Goal: Task Accomplishment & Management: Use online tool/utility

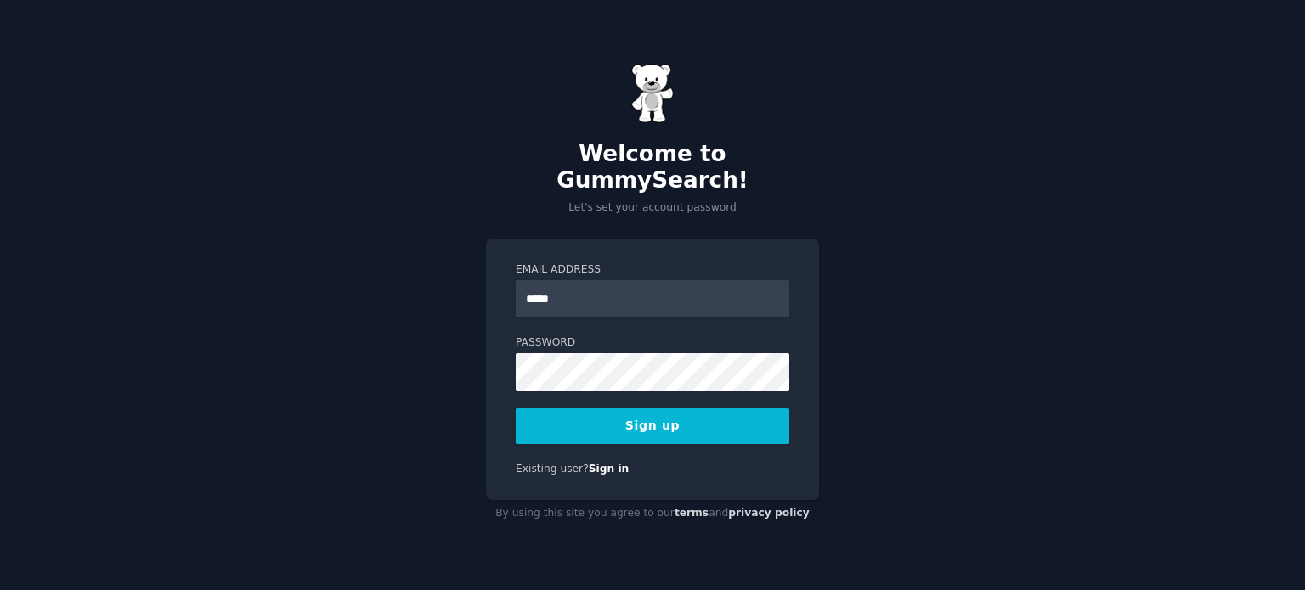
type input "**********"
click at [659, 414] on button "Sign up" at bounding box center [653, 427] width 274 height 36
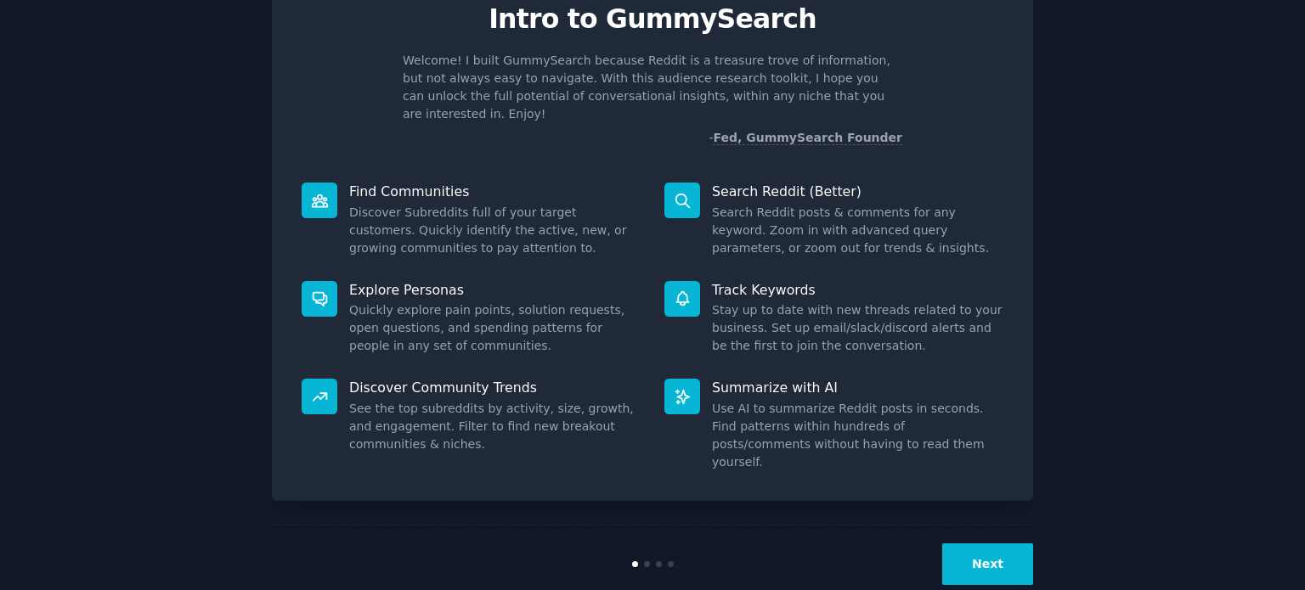
scroll to position [73, 0]
click at [1002, 545] on button "Next" at bounding box center [987, 566] width 91 height 42
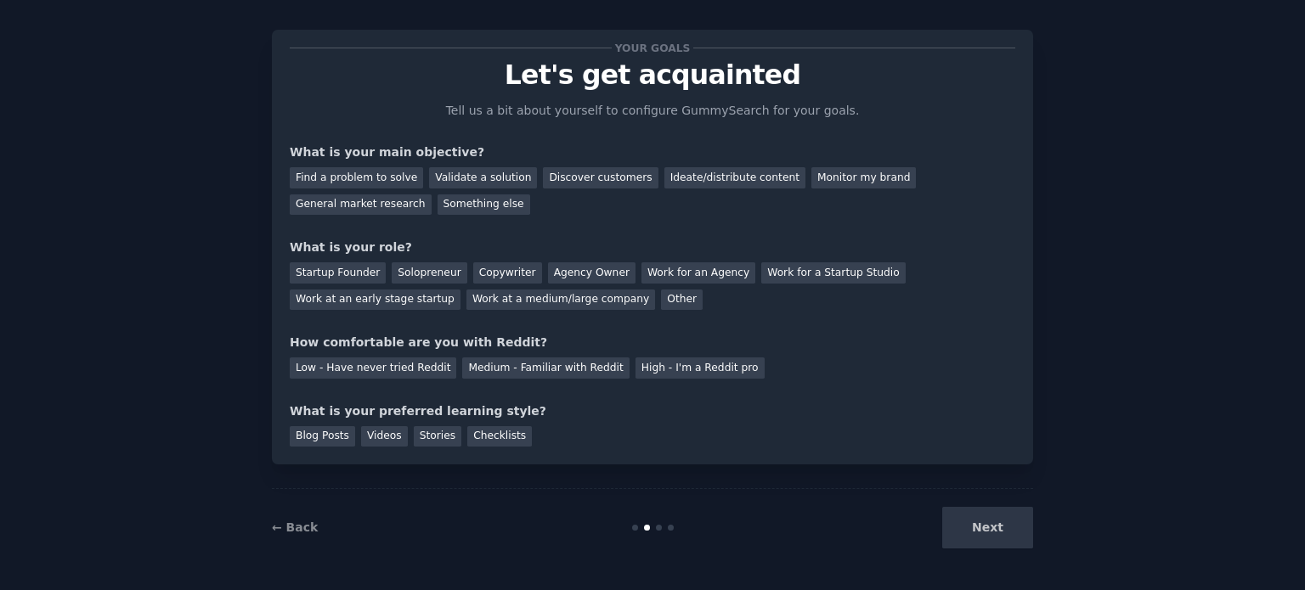
scroll to position [17, 0]
click at [361, 182] on div "Find a problem to solve" at bounding box center [356, 178] width 133 height 21
click at [549, 268] on div "Agency Owner" at bounding box center [592, 273] width 88 height 21
click at [641, 269] on div "Work for an Agency" at bounding box center [698, 273] width 114 height 21
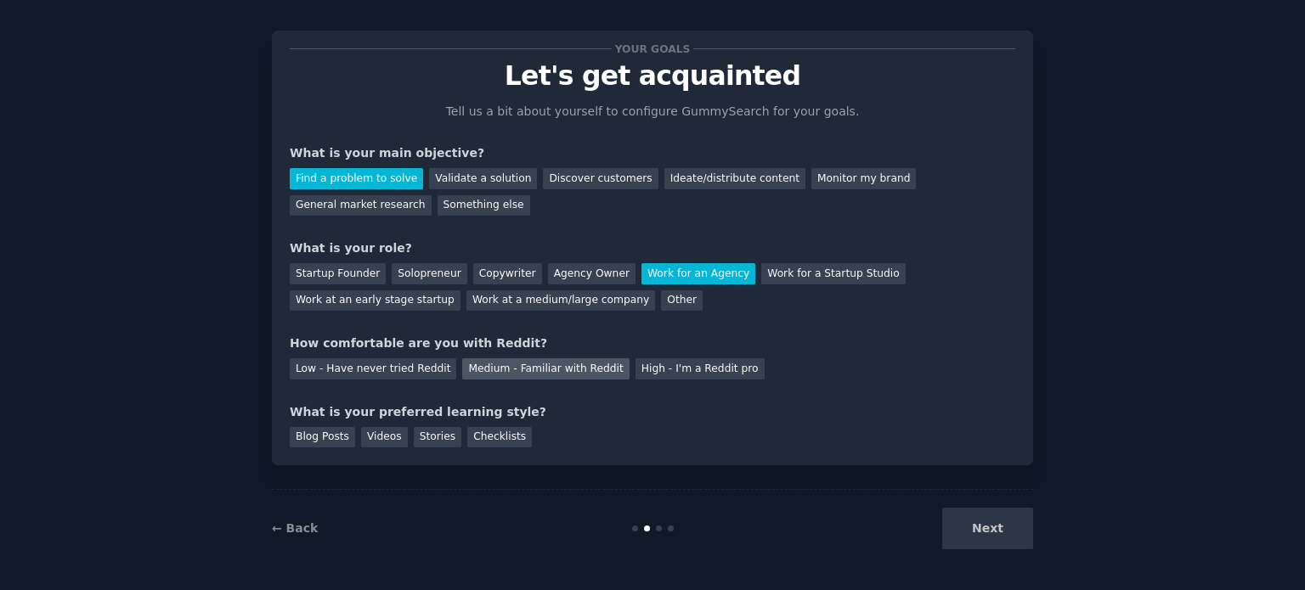
click at [479, 363] on div "Medium - Familiar with Reddit" at bounding box center [545, 369] width 167 height 21
click at [336, 434] on div "Blog Posts" at bounding box center [322, 437] width 65 height 21
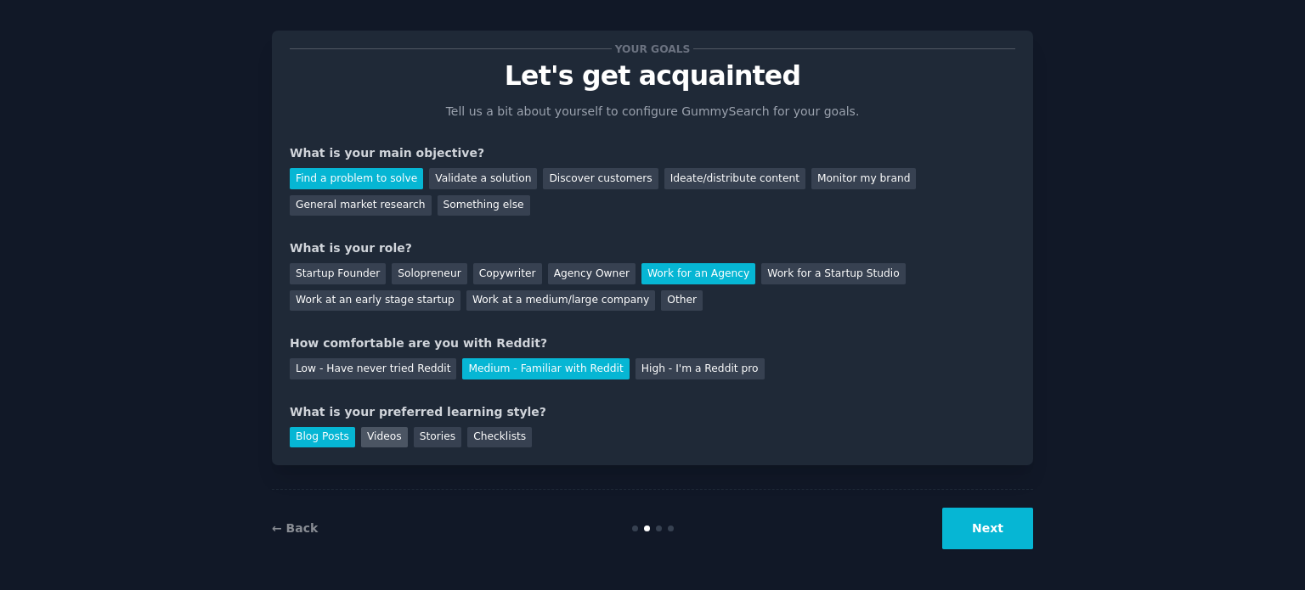
click at [373, 431] on div "Videos" at bounding box center [384, 437] width 47 height 21
click at [418, 438] on div "Stories" at bounding box center [438, 437] width 48 height 21
click at [987, 513] on button "Next" at bounding box center [987, 529] width 91 height 42
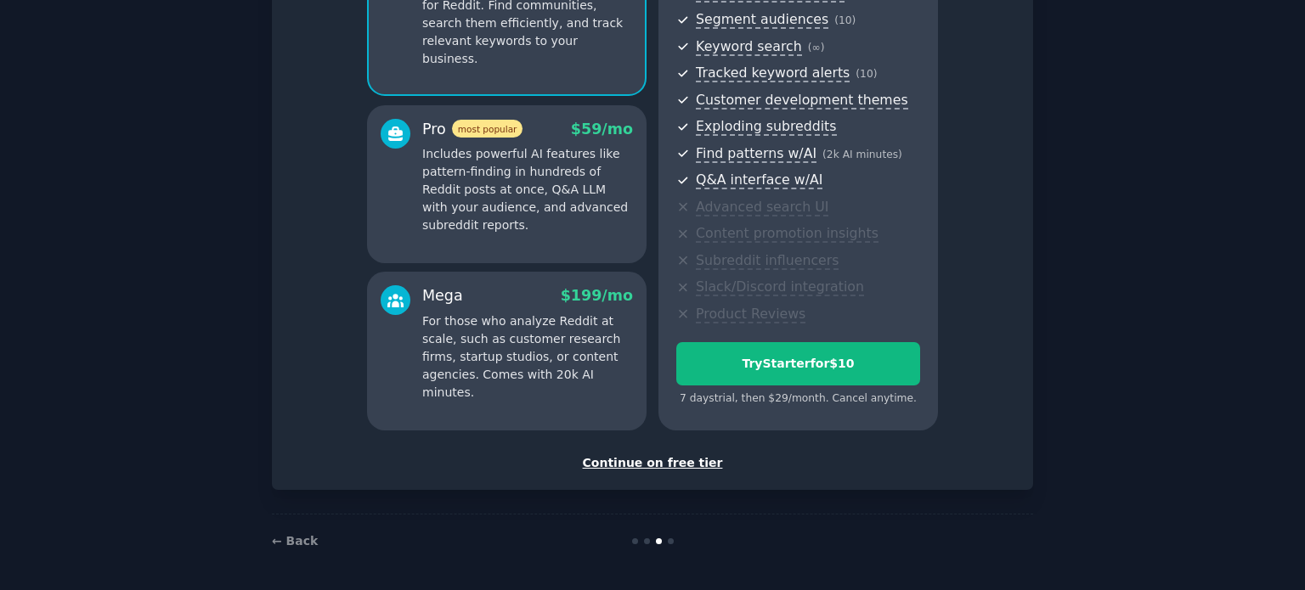
scroll to position [213, 0]
click at [669, 469] on div "Continue on free tier" at bounding box center [653, 464] width 726 height 18
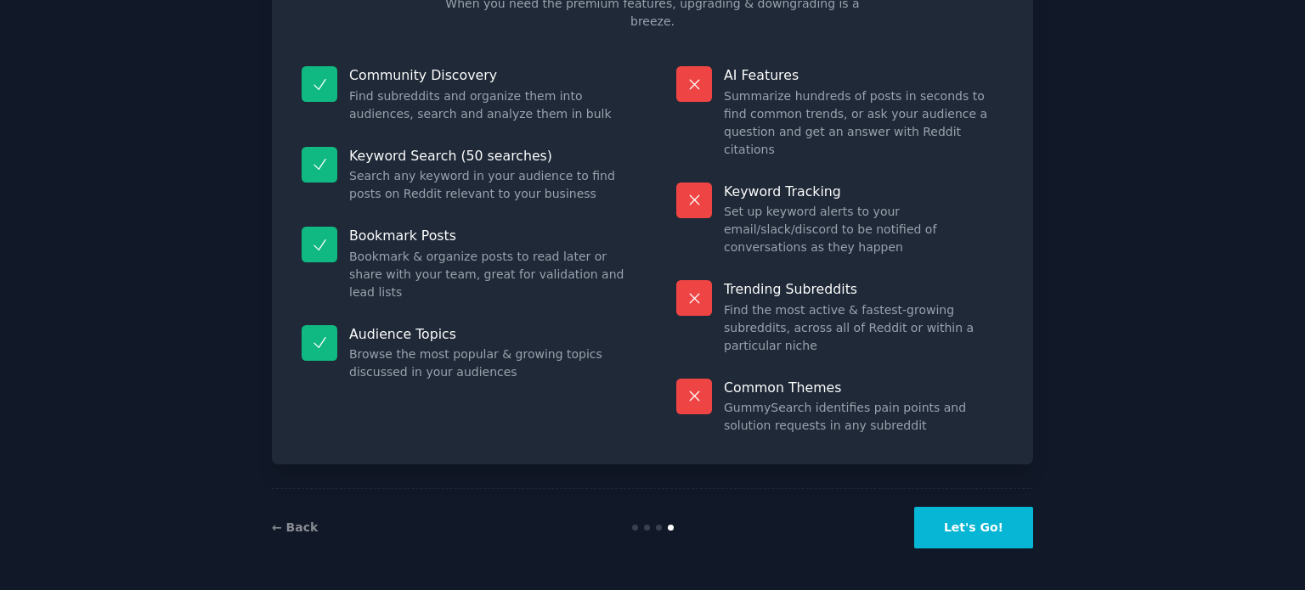
scroll to position [71, 0]
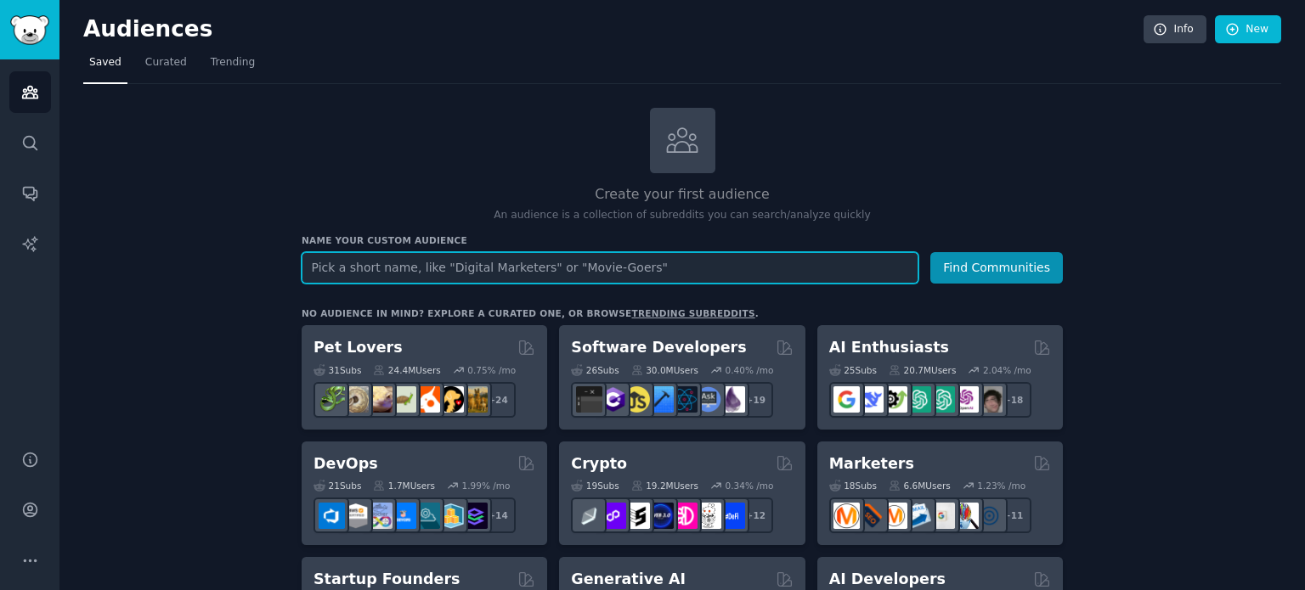
paste input "workflow automation frustrations"
type input "workflow automation frustrations"
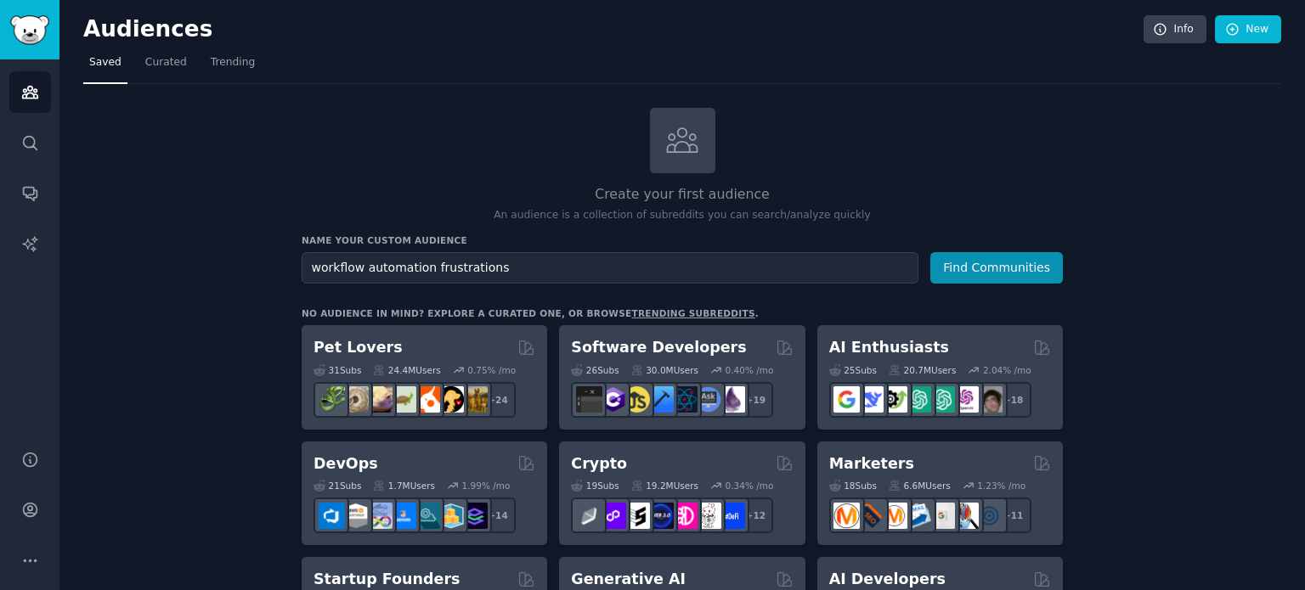
click at [648, 316] on link "trending subreddits" at bounding box center [692, 313] width 123 height 10
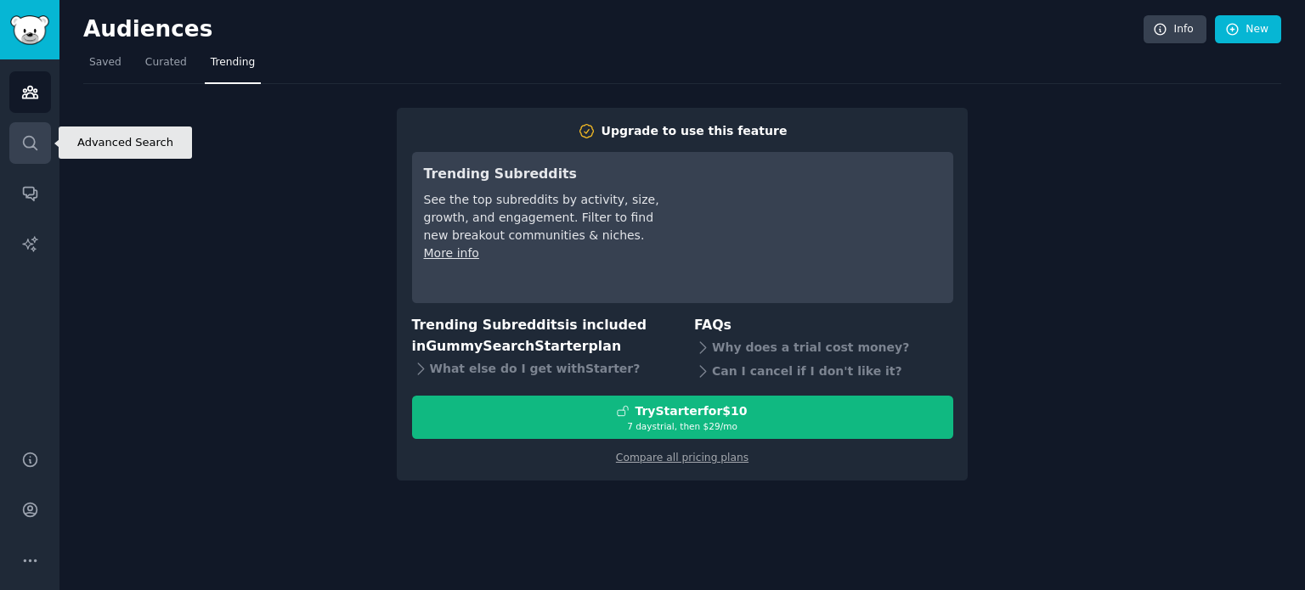
click at [41, 144] on link "Search" at bounding box center [30, 143] width 42 height 42
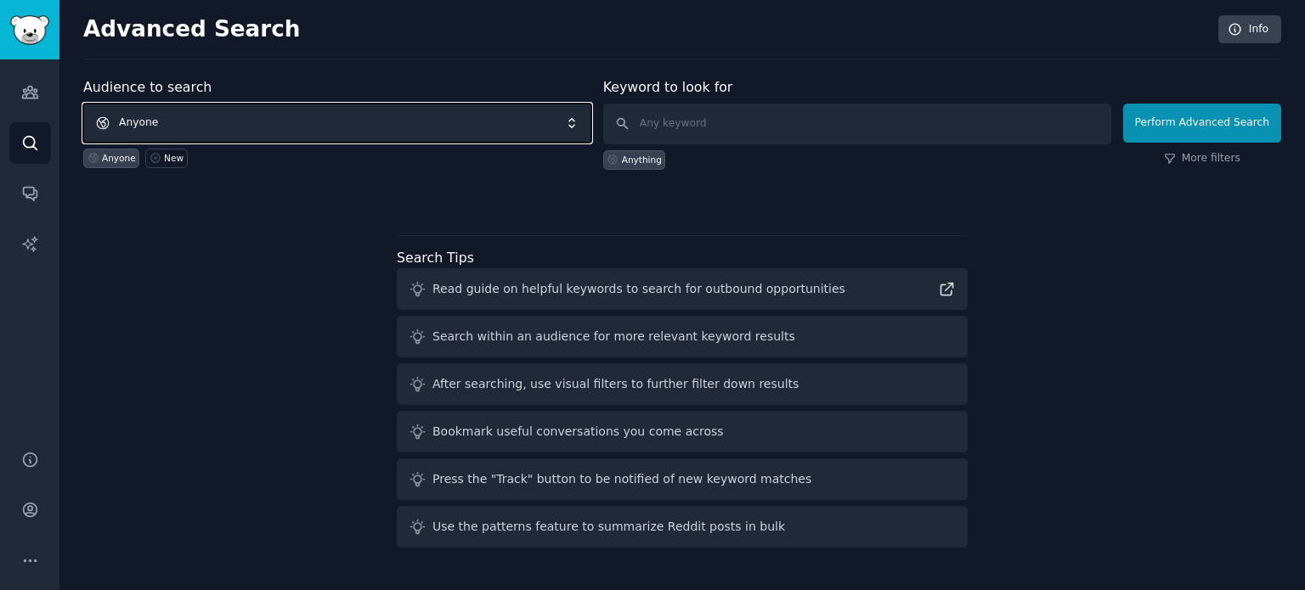
click at [330, 128] on span "Anyone" at bounding box center [337, 123] width 508 height 39
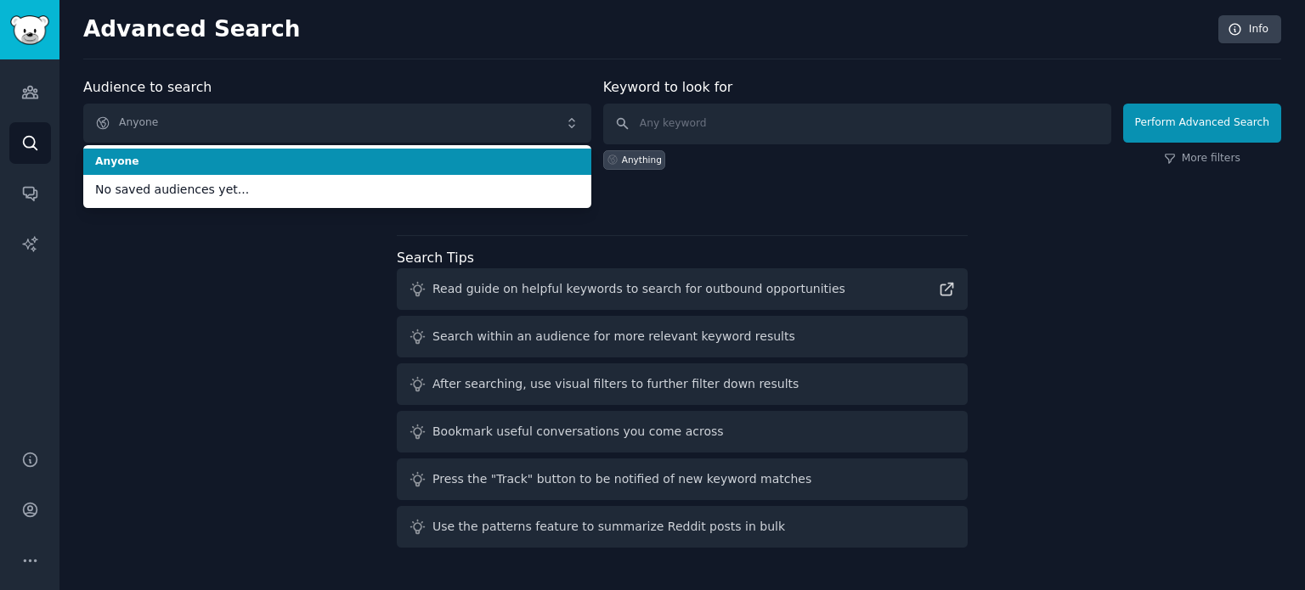
click at [243, 318] on div "Audience to search Anyone Anyone No saved audiences yet... Anyone New Keyword t…" at bounding box center [682, 315] width 1198 height 477
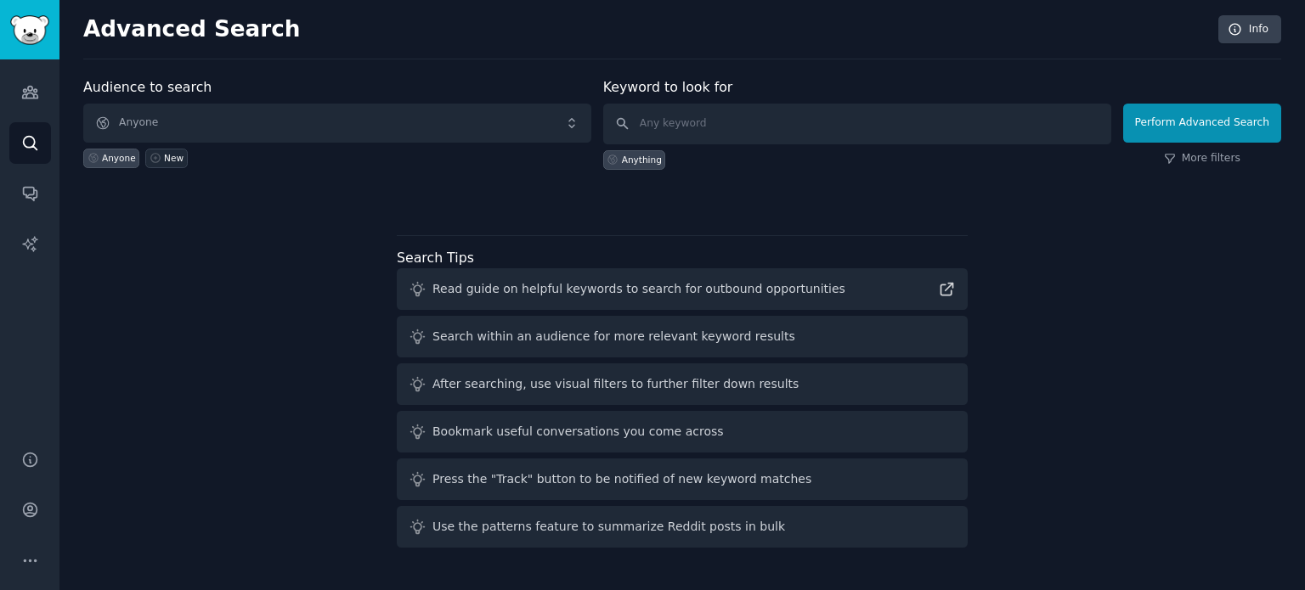
click at [164, 155] on div "New" at bounding box center [174, 158] width 20 height 12
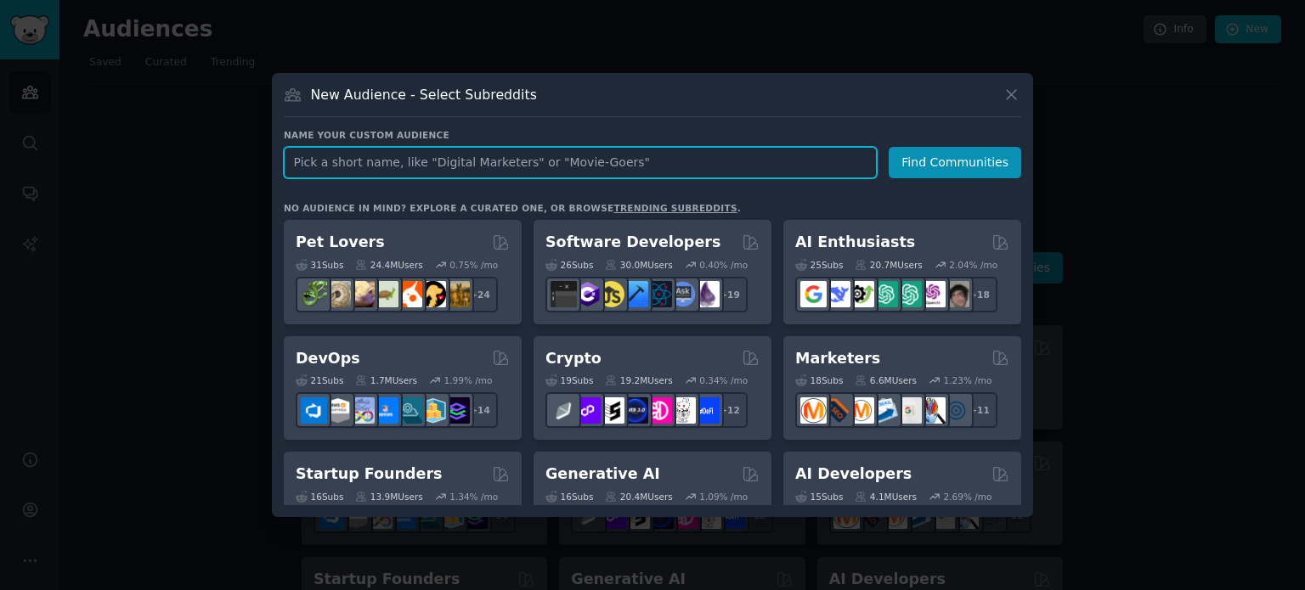
click at [358, 164] on input "text" at bounding box center [580, 162] width 593 height 31
click at [333, 171] on input "text" at bounding box center [580, 162] width 593 height 31
type input "automation"
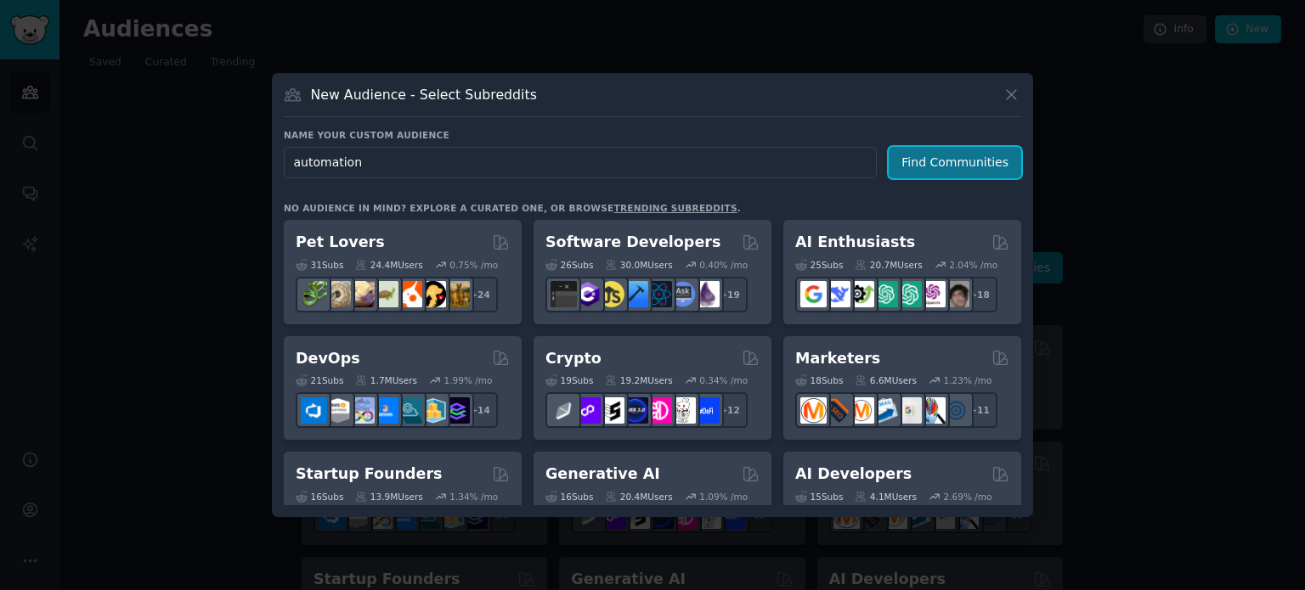
click at [912, 158] on button "Find Communities" at bounding box center [955, 162] width 133 height 31
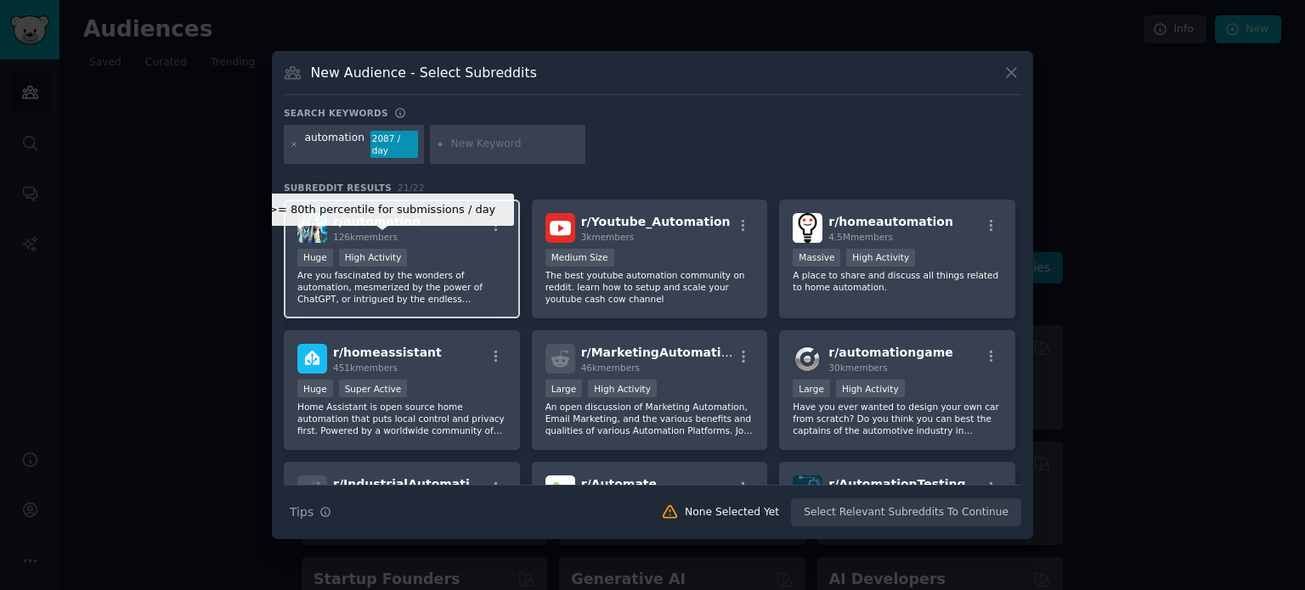
click at [377, 255] on div "High Activity" at bounding box center [373, 258] width 69 height 18
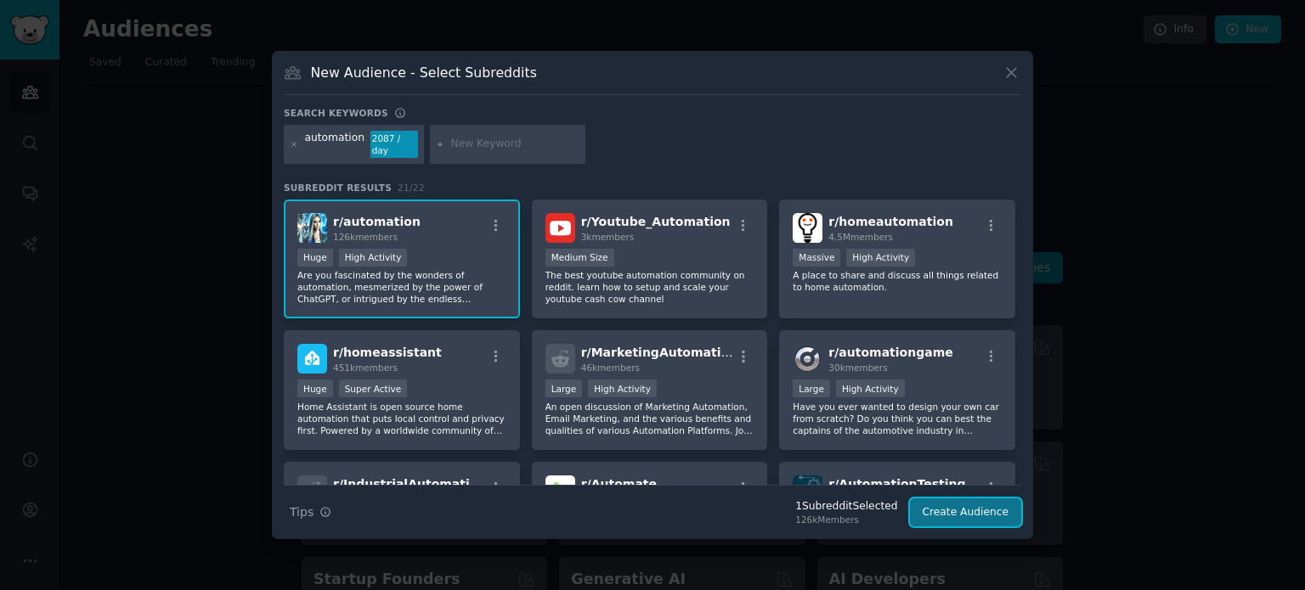
click at [949, 508] on button "Create Audience" at bounding box center [966, 513] width 112 height 29
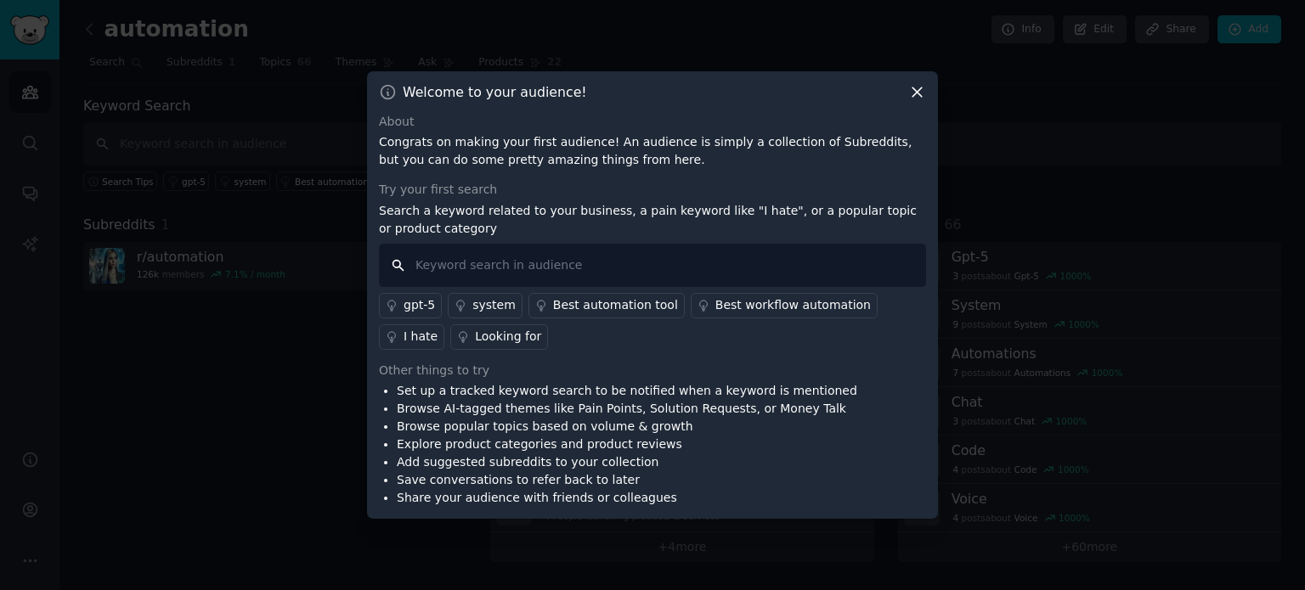
click at [482, 257] on input "text" at bounding box center [652, 265] width 547 height 43
paste input "workflow automation frustrations" "business process pain points" "automation to…"
drag, startPoint x: 588, startPoint y: 264, endPoint x: 938, endPoint y: 282, distance: 350.5
click at [938, 282] on div "​ Welcome to your audience! About Congrats on making your first audience! An au…" at bounding box center [652, 295] width 1293 height 590
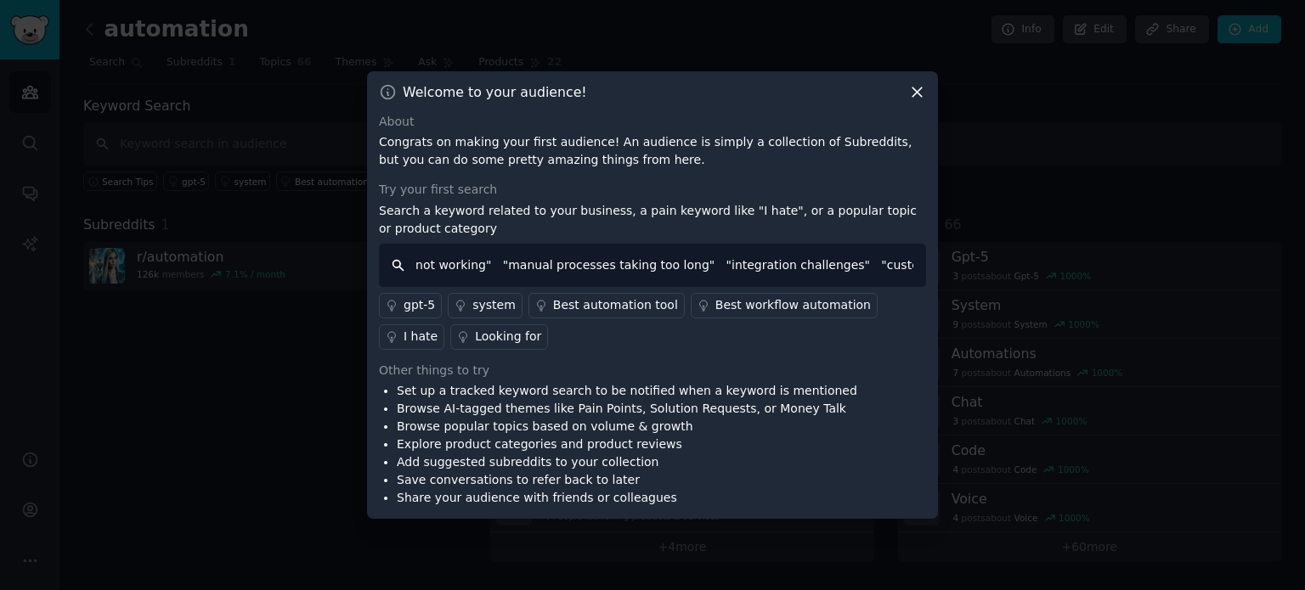
type input "workflow automation frustrations"
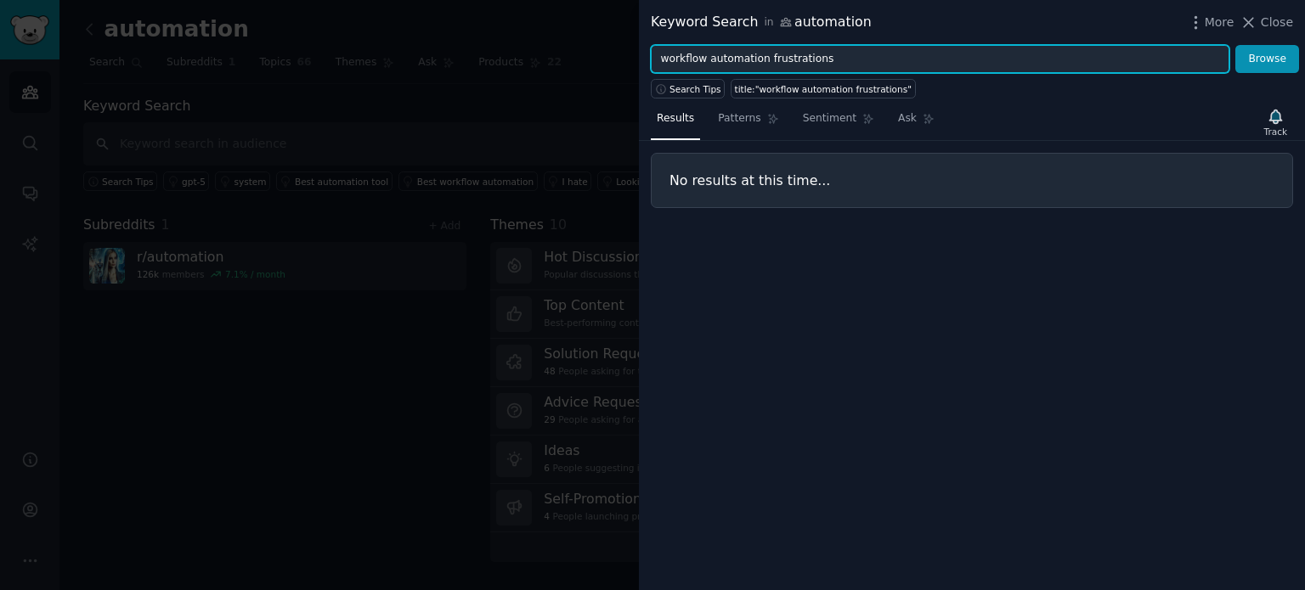
click at [1096, 59] on input "workflow automation frustrations" at bounding box center [940, 59] width 579 height 29
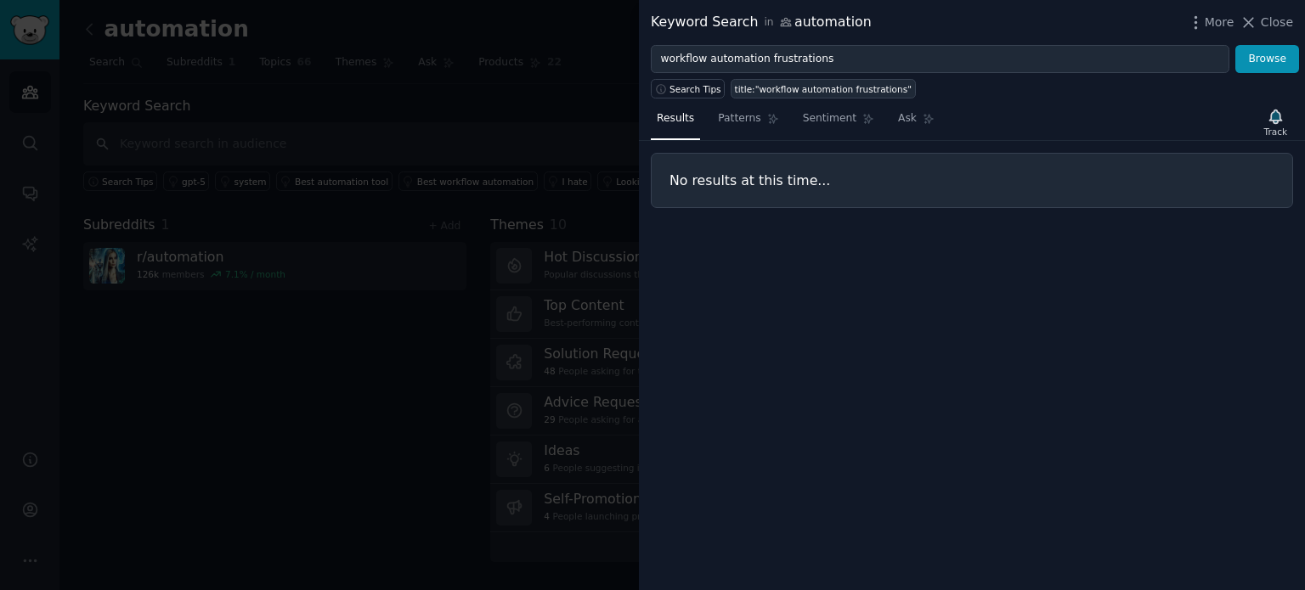
click at [764, 93] on div "title:"workflow automation frustrations"" at bounding box center [823, 89] width 177 height 12
type input "title:"workflow automation frustrations""
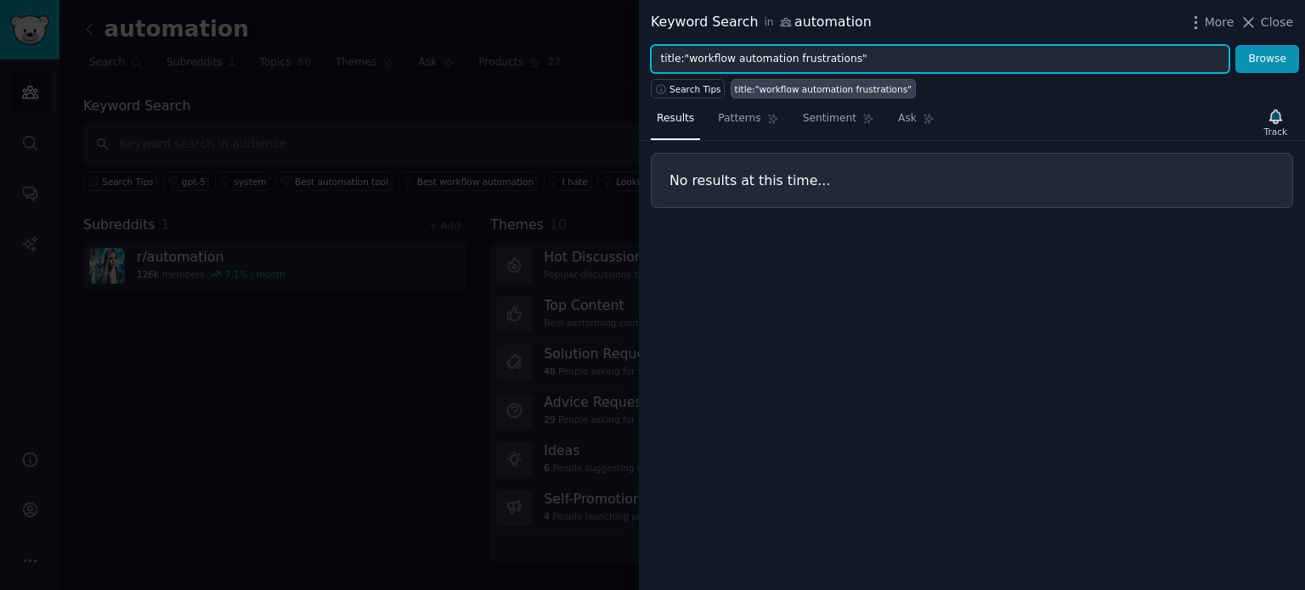
drag, startPoint x: 860, startPoint y: 56, endPoint x: 659, endPoint y: 59, distance: 200.5
click at [659, 59] on input "title:"workflow automation frustrations"" at bounding box center [940, 59] width 579 height 29
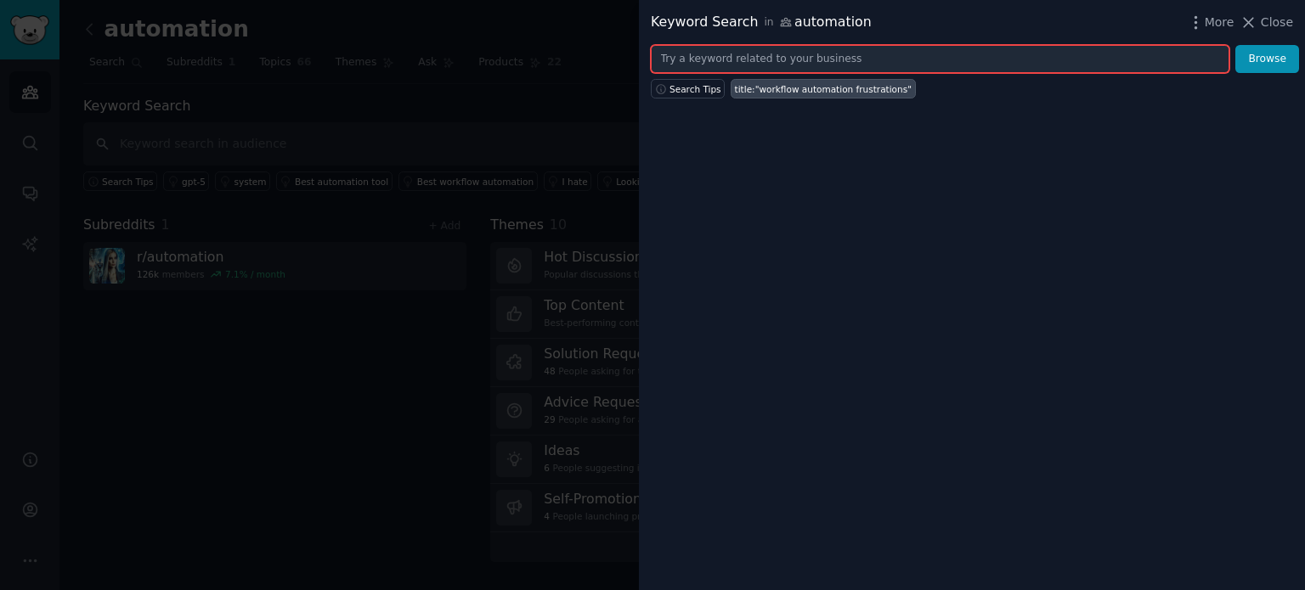
paste input "" "business process pain points" "automation tools not working" "manual process…"
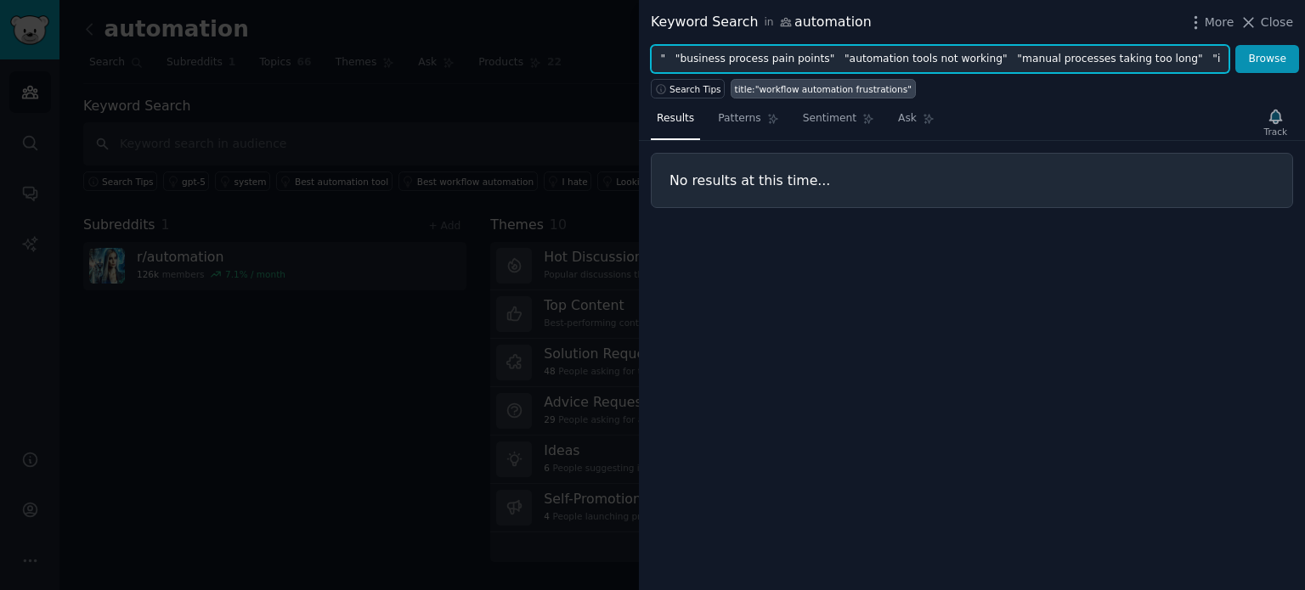
scroll to position [0, 172]
drag, startPoint x: 790, startPoint y: 59, endPoint x: 1245, endPoint y: 89, distance: 456.4
click at [1245, 89] on div "Keyword Search in automation More Close " "business process pain points" "autom…" at bounding box center [972, 295] width 666 height 590
drag, startPoint x: 811, startPoint y: 58, endPoint x: 656, endPoint y: 60, distance: 155.5
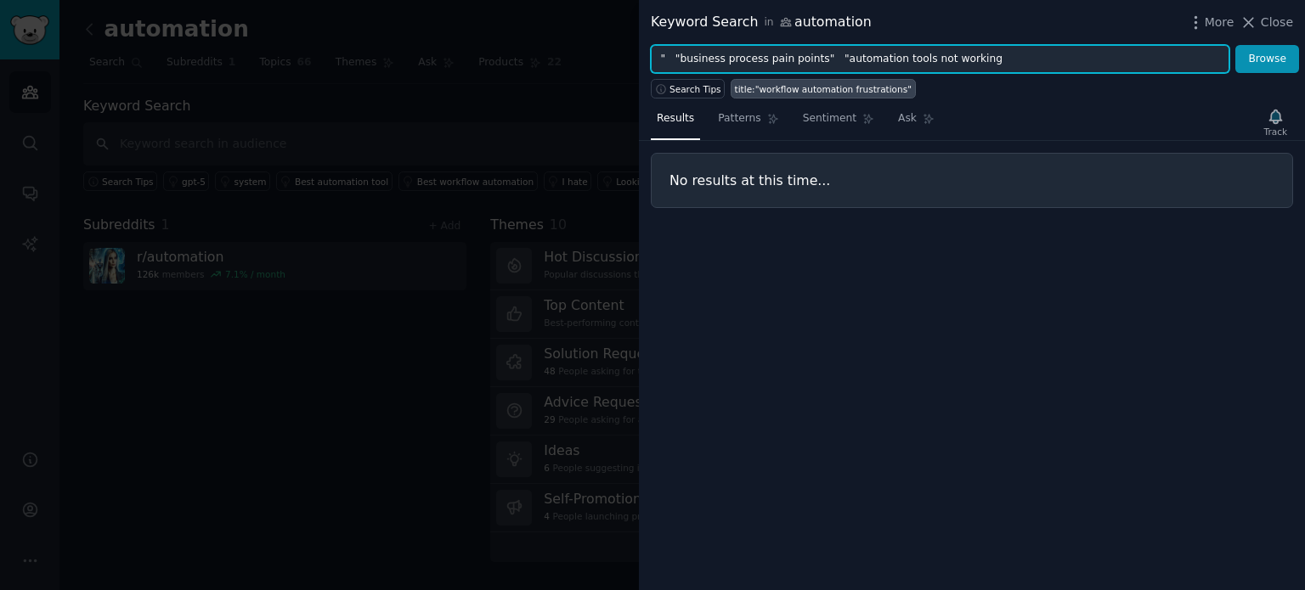
click at [656, 60] on input "" "business process pain points" "automation tools not working" at bounding box center [940, 59] width 579 height 29
click at [672, 58] on input ""automation tools not working" at bounding box center [940, 59] width 579 height 29
type input "automation tools not working"
click at [1235, 45] on button "Browse" at bounding box center [1267, 59] width 64 height 29
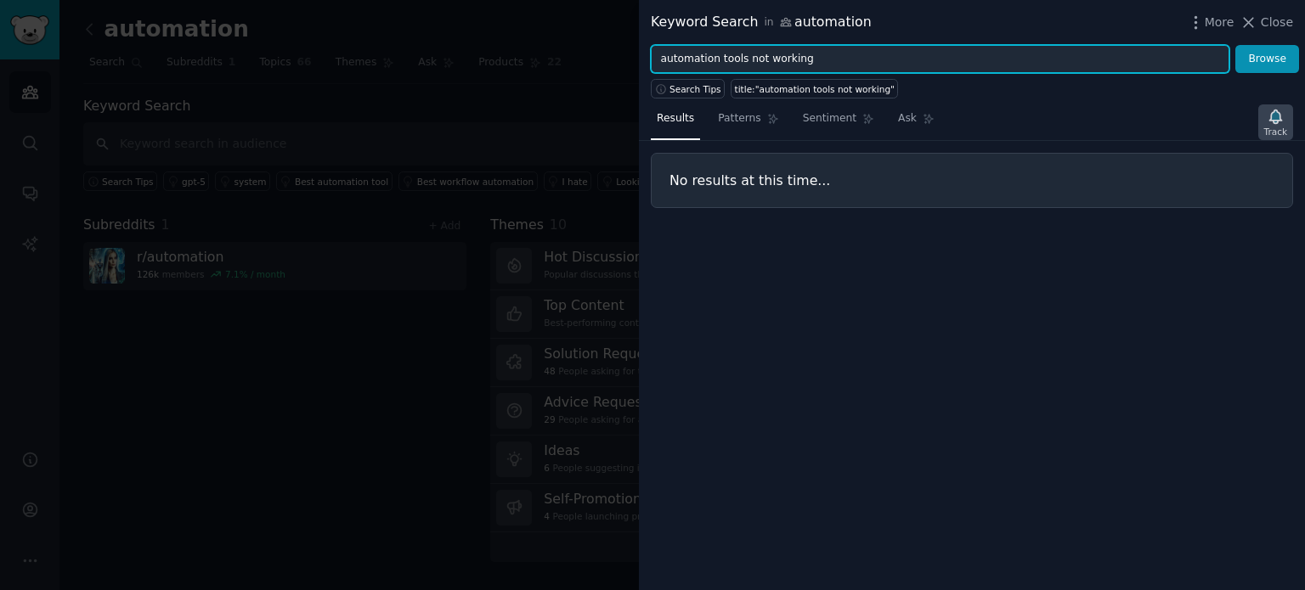
click at [1267, 126] on div "Track" at bounding box center [1275, 132] width 23 height 12
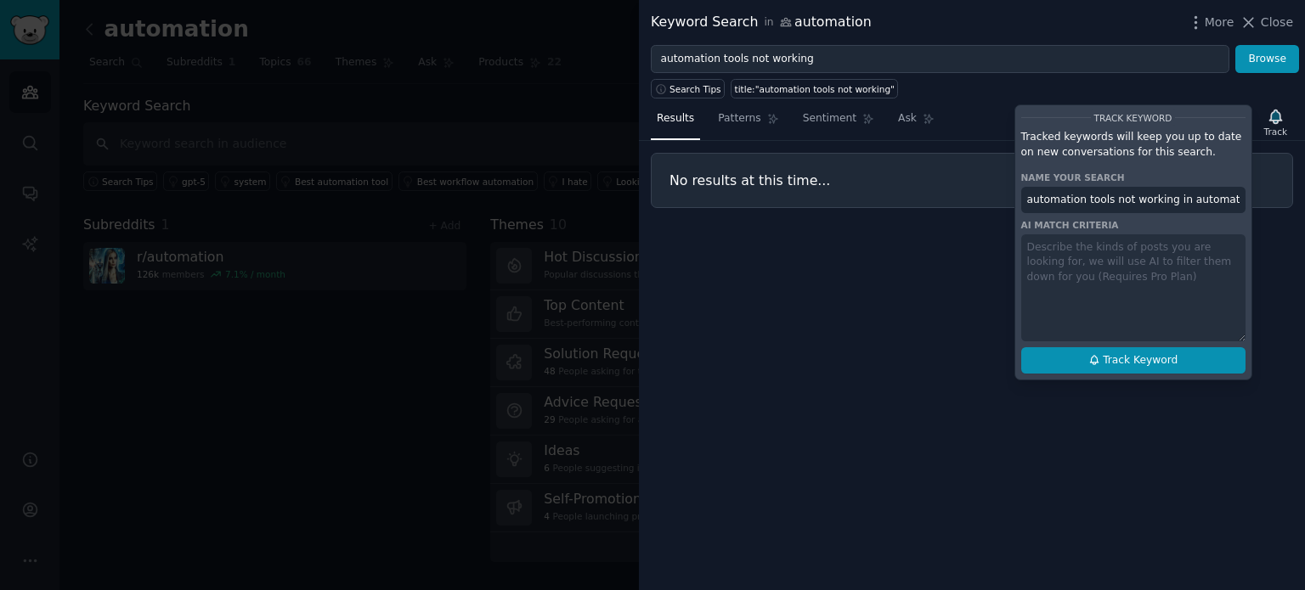
click at [1101, 366] on button "Track Keyword" at bounding box center [1133, 360] width 224 height 27
type input "automation tools not working in automation"
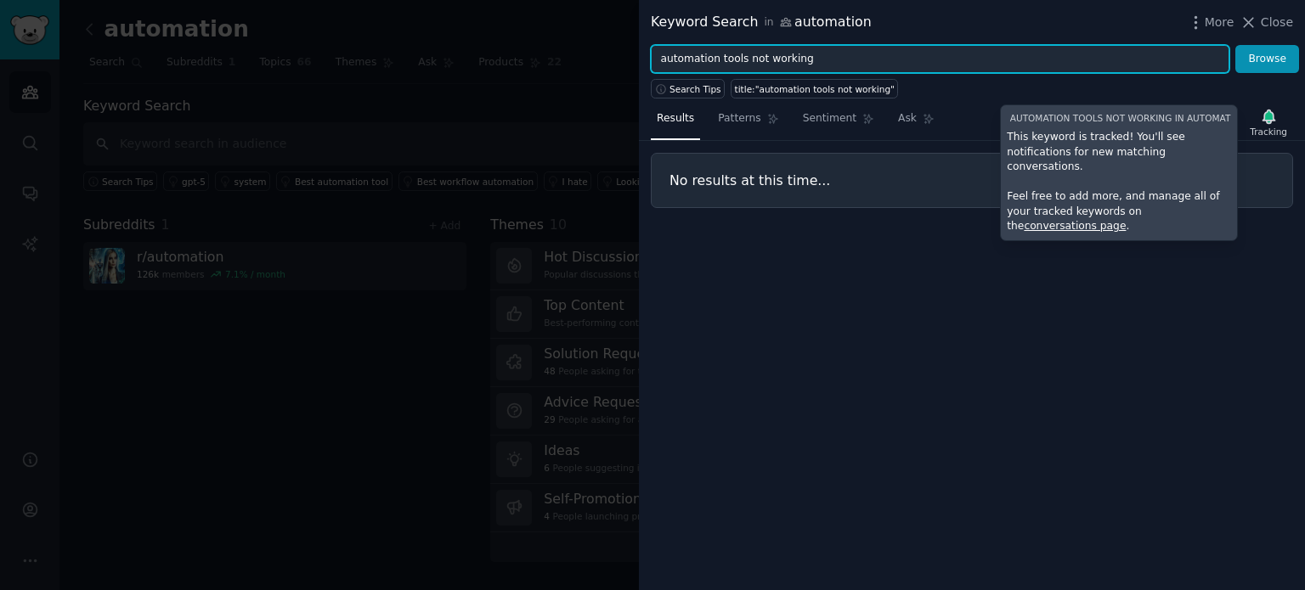
click at [890, 63] on input "automation tools not working" at bounding box center [940, 59] width 579 height 29
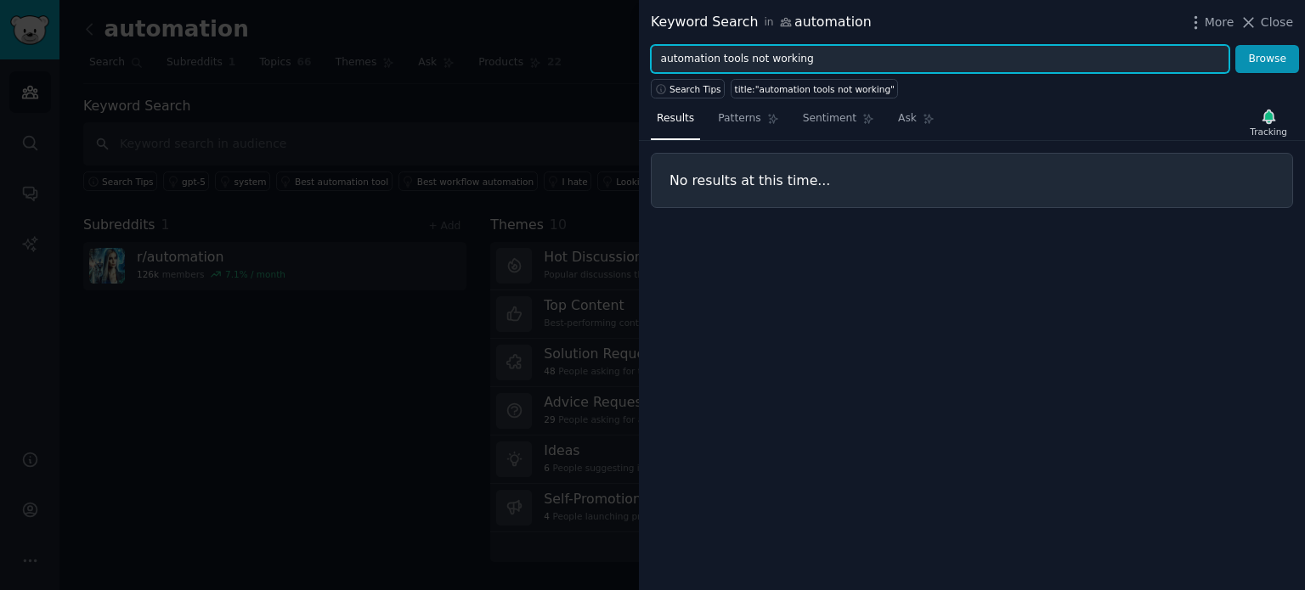
paste input "" "manual processes taking too long" "integration challenges" "custom software …"
drag, startPoint x: 678, startPoint y: 57, endPoint x: 632, endPoint y: 59, distance: 45.9
click at [632, 59] on div "Keyword Search in automation More Close " "manual processes taking too long" "i…" at bounding box center [652, 295] width 1305 height 590
drag, startPoint x: 812, startPoint y: 55, endPoint x: 1142, endPoint y: 44, distance: 329.8
click at [1142, 45] on input "manual processes taking too long" "integration challenges" "custom software vs …" at bounding box center [940, 59] width 579 height 29
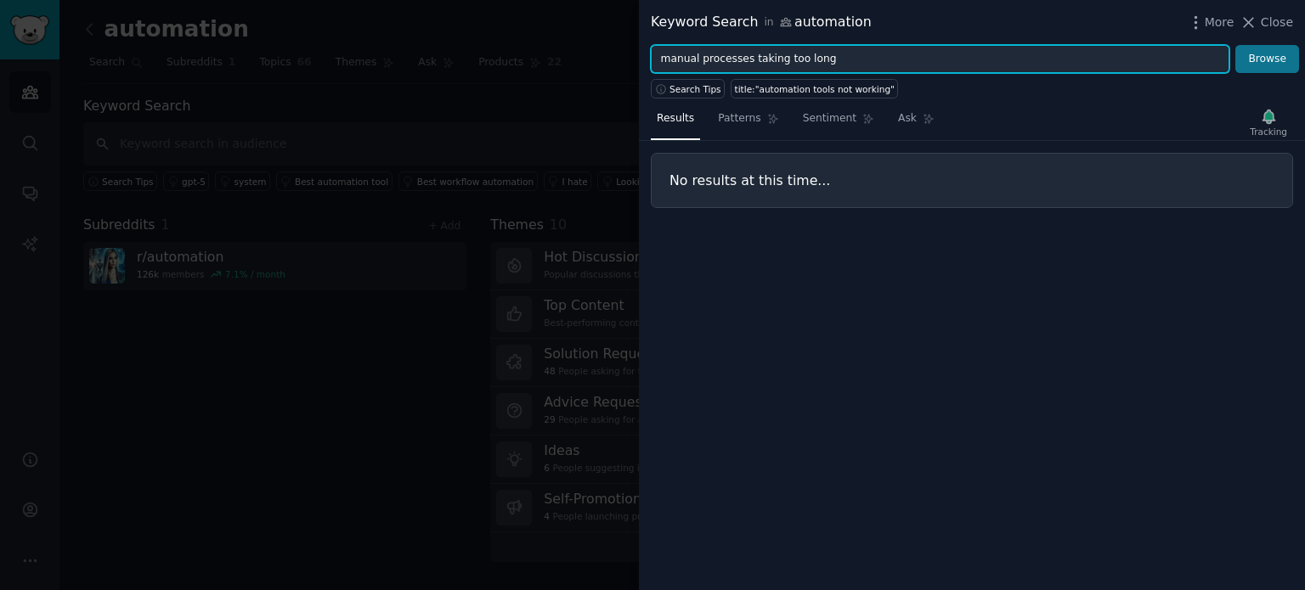
type input "manual processes taking too long"
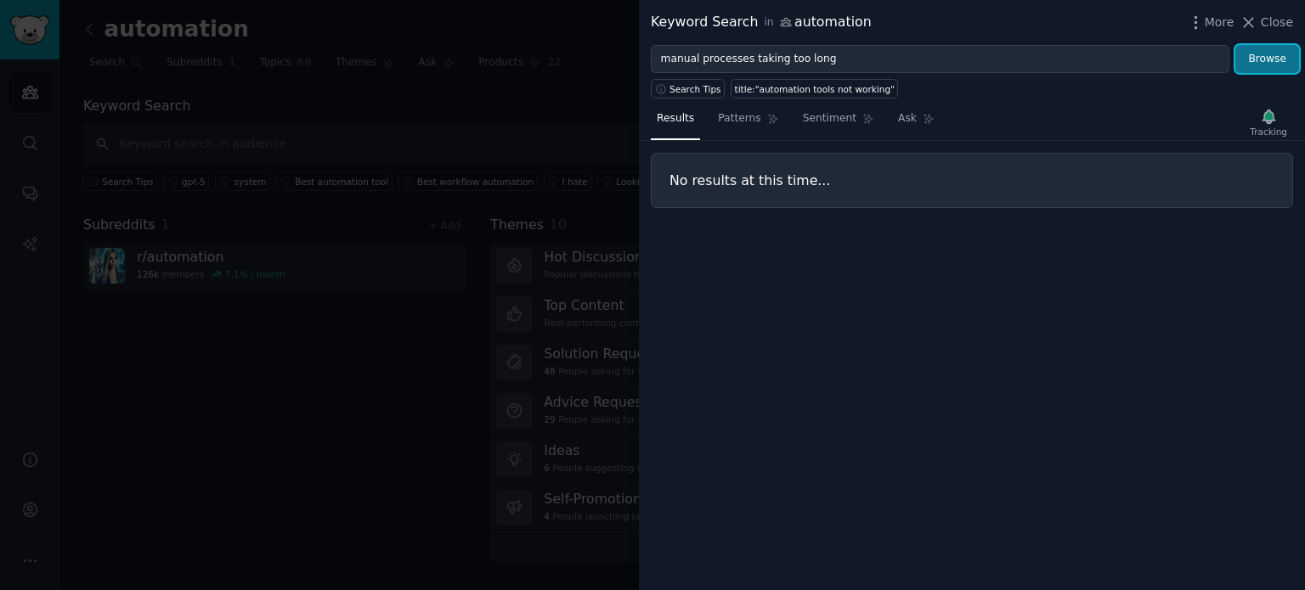
click at [1280, 68] on button "Browse" at bounding box center [1267, 59] width 64 height 29
click at [1272, 110] on icon "button" at bounding box center [1276, 117] width 18 height 18
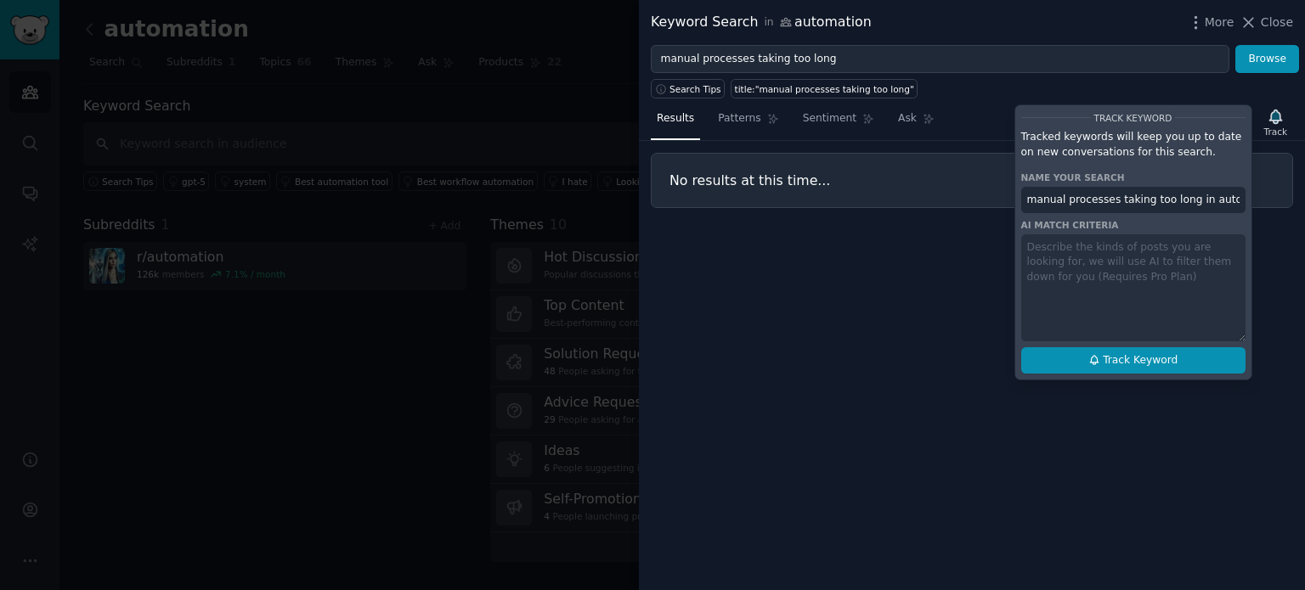
click at [1106, 363] on button "Track Keyword" at bounding box center [1133, 360] width 224 height 27
type input "manual processes taking too long in automation"
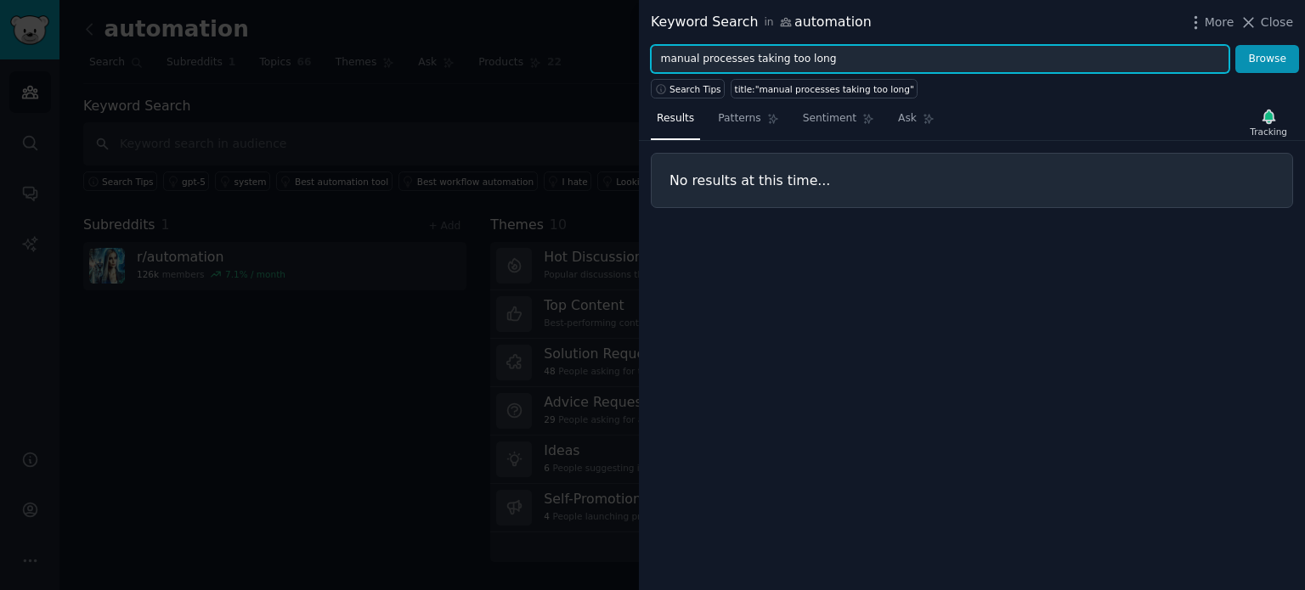
drag, startPoint x: 817, startPoint y: 68, endPoint x: 648, endPoint y: 68, distance: 169.1
click at [648, 68] on div "manual processes taking too long Browse" at bounding box center [972, 59] width 666 height 29
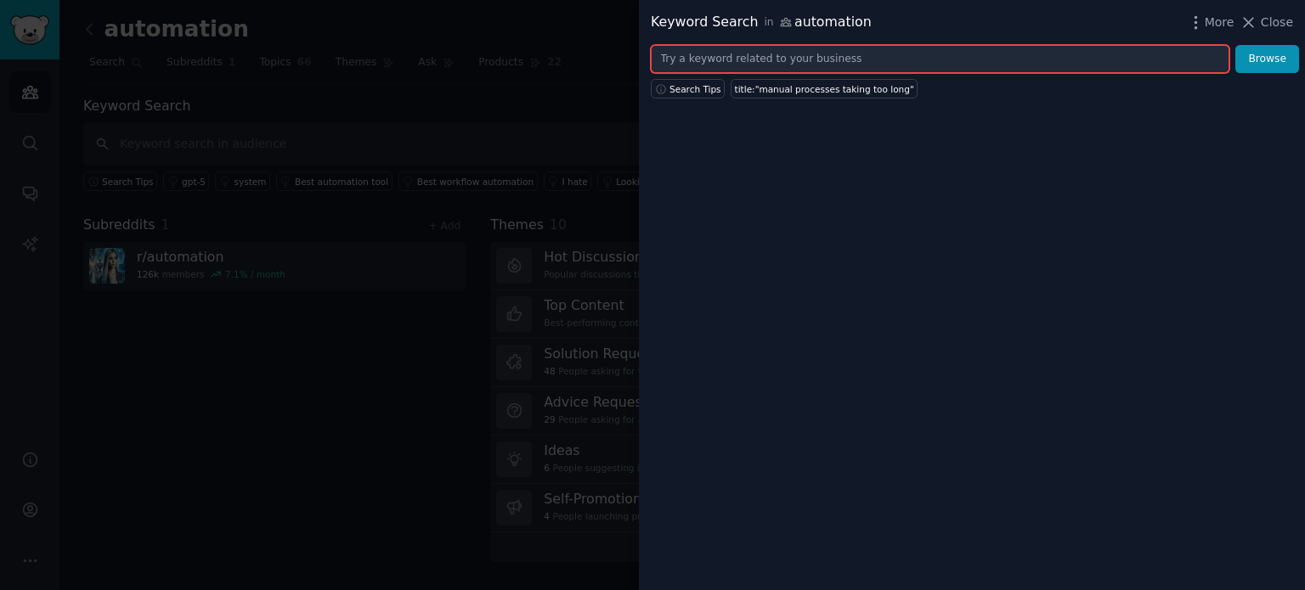
paste input "" "integration challenges" "custom software vs off-shelf"
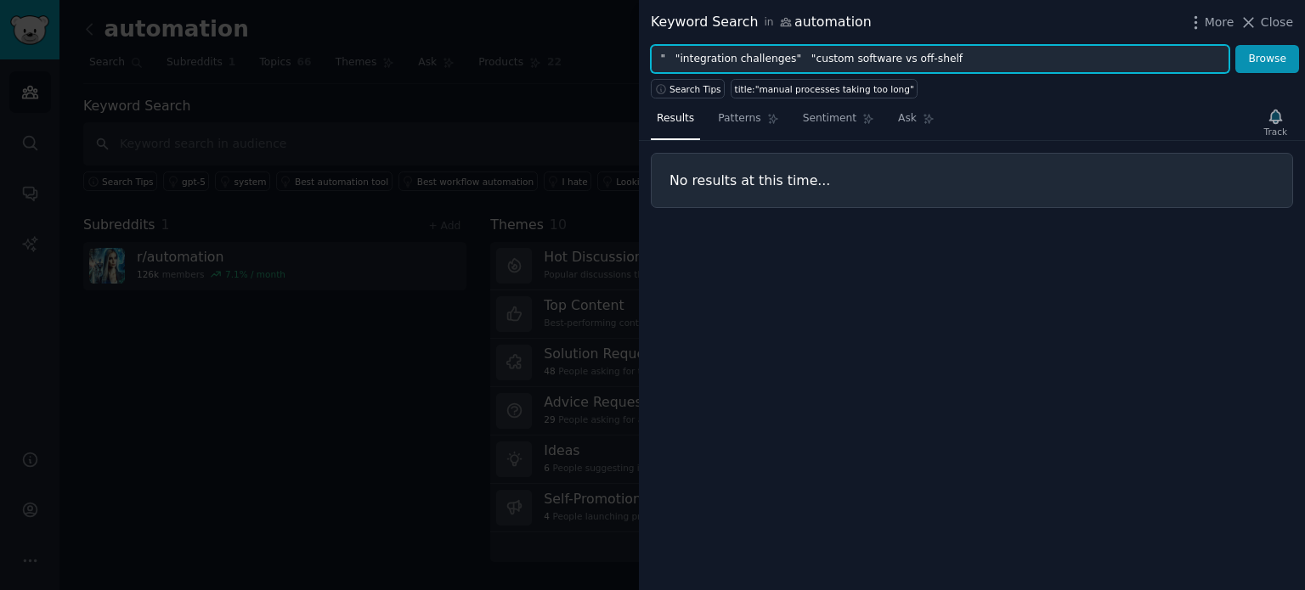
drag, startPoint x: 676, startPoint y: 55, endPoint x: 637, endPoint y: 56, distance: 39.1
click at [637, 56] on div "Keyword Search in automation More Close " "integration challenges" "custom soft…" at bounding box center [652, 295] width 1305 height 590
drag, startPoint x: 761, startPoint y: 58, endPoint x: 957, endPoint y: 45, distance: 195.8
click at [957, 45] on input "integration challenges" "custom software vs off-shelf" at bounding box center [940, 59] width 579 height 29
type input "integration challenges"
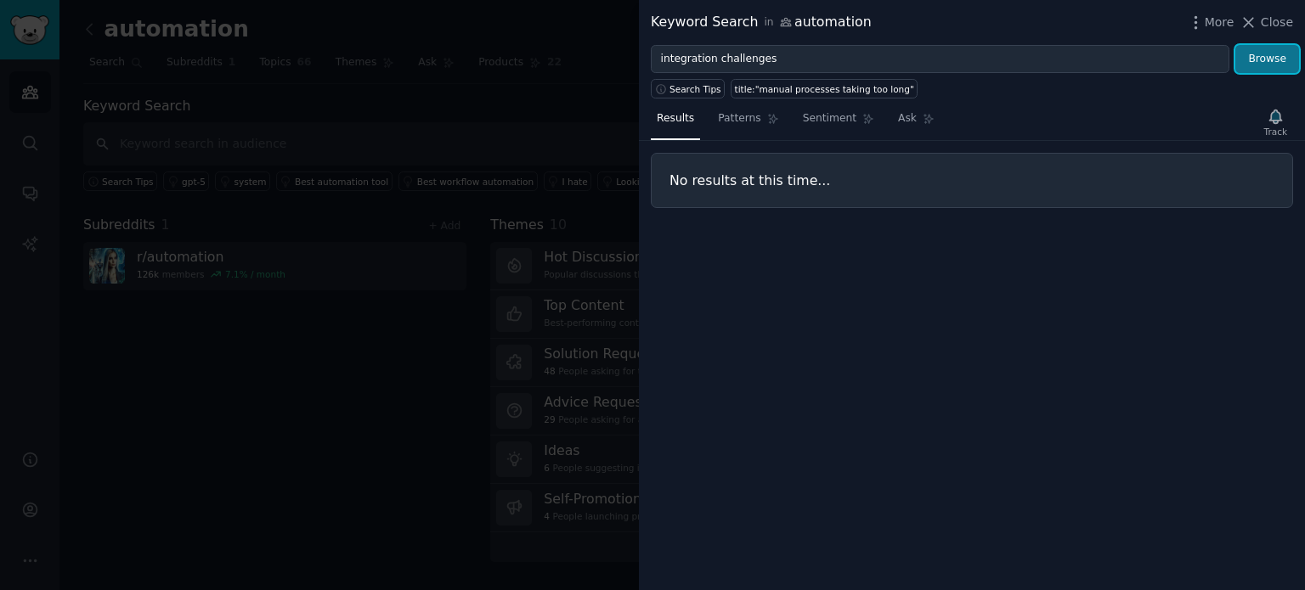
click at [1275, 71] on button "Browse" at bounding box center [1267, 59] width 64 height 29
click at [1278, 116] on icon "button" at bounding box center [1275, 117] width 12 height 14
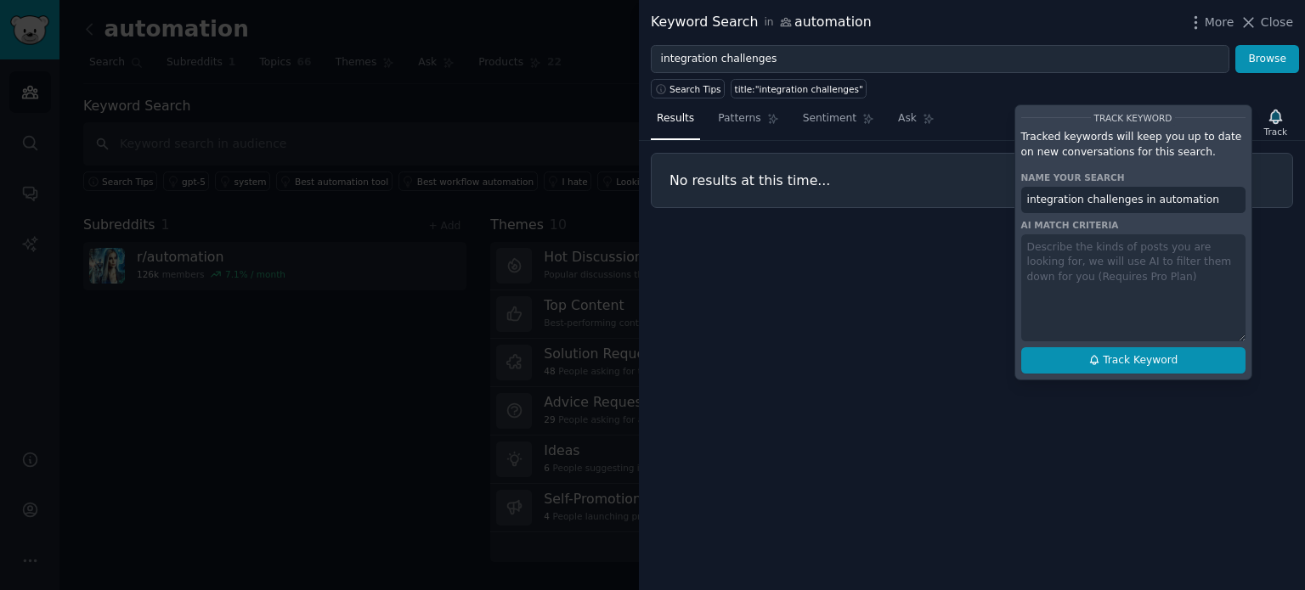
click at [1126, 361] on span "Track Keyword" at bounding box center [1140, 360] width 75 height 15
type input "integration challenges in automation"
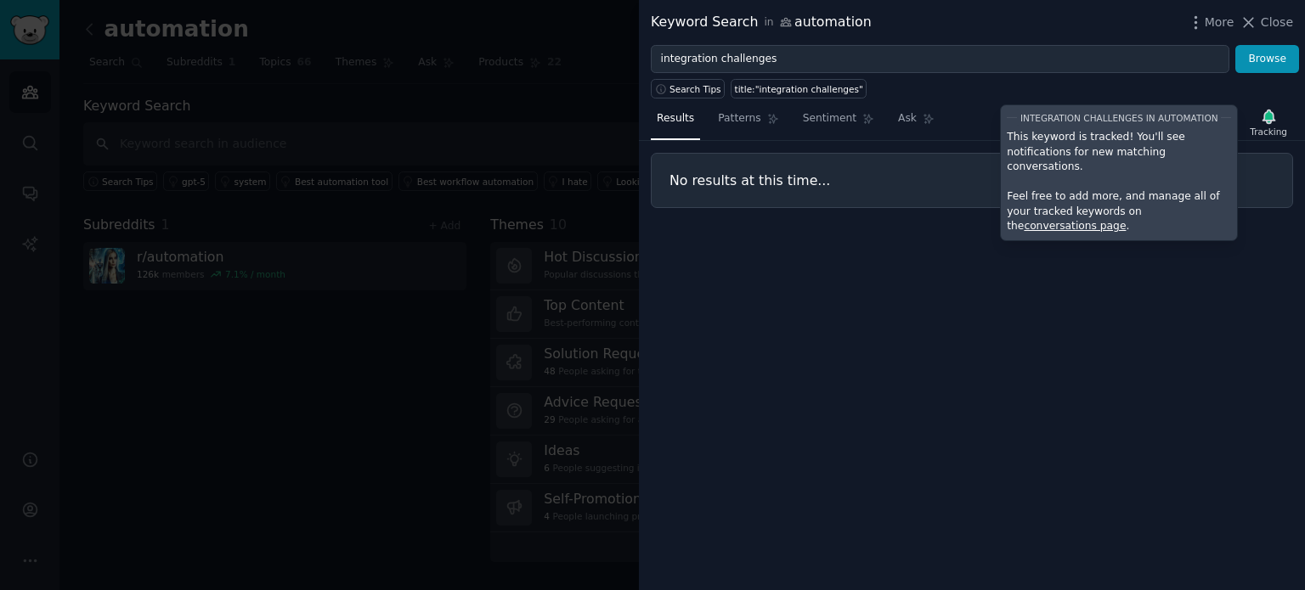
click at [1254, 31] on div "More Close" at bounding box center [1240, 22] width 106 height 21
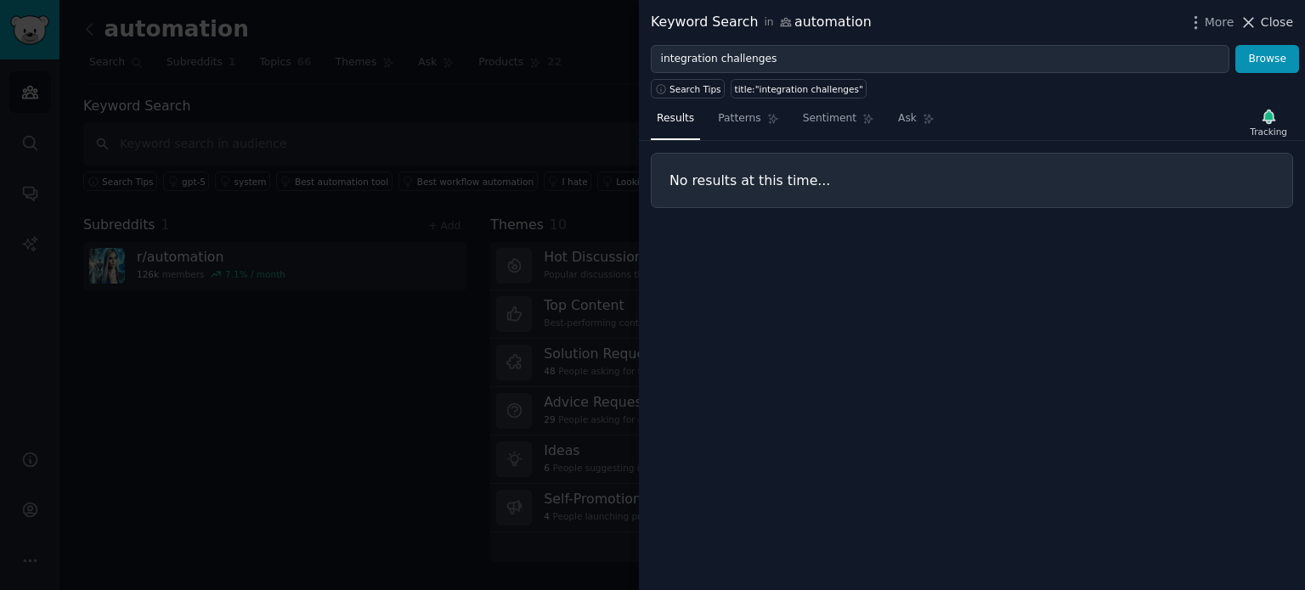
click at [1254, 18] on icon at bounding box center [1249, 23] width 18 height 18
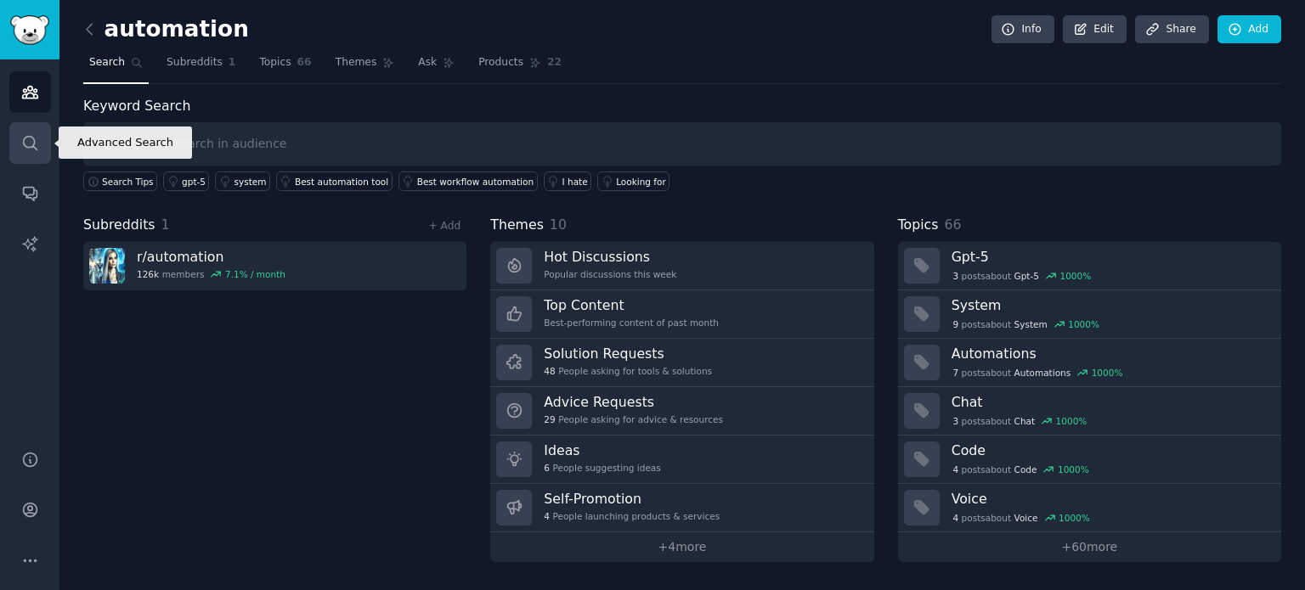
click at [31, 160] on link "Search" at bounding box center [30, 143] width 42 height 42
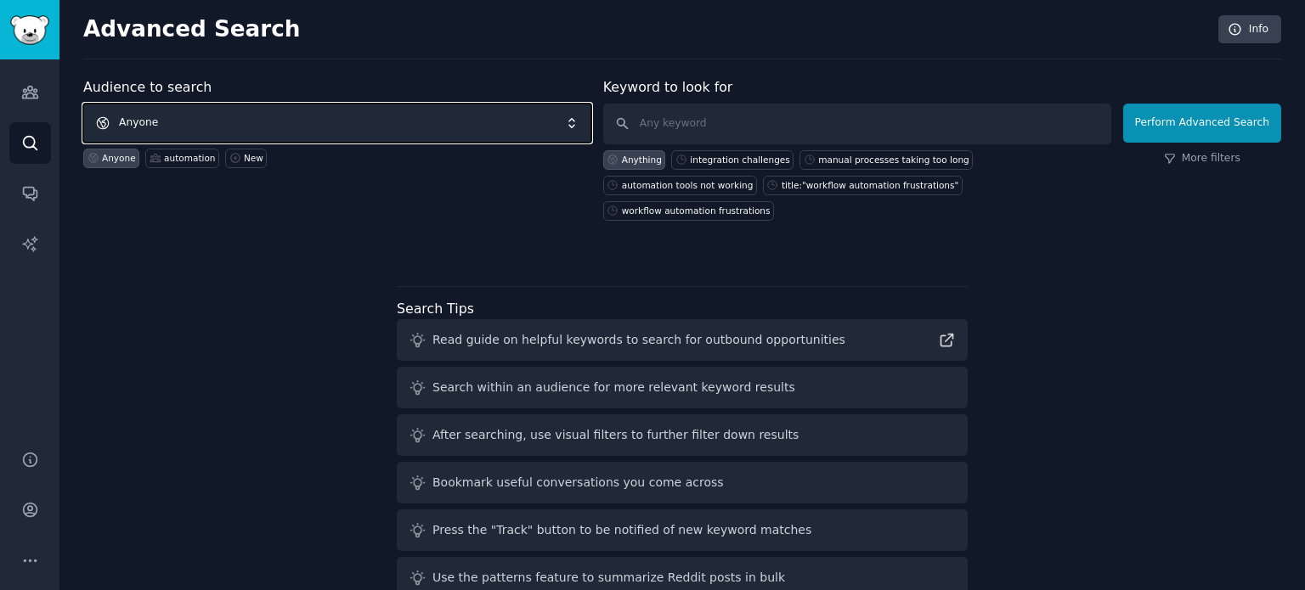
click at [425, 138] on span "Anyone" at bounding box center [337, 123] width 508 height 39
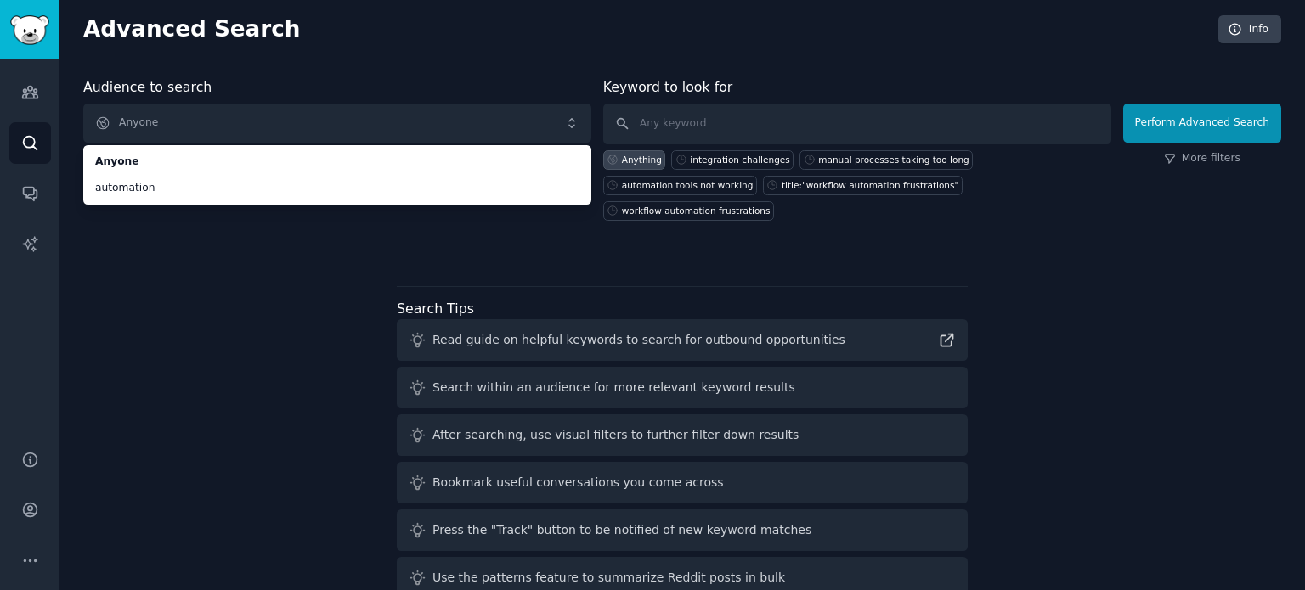
click at [240, 273] on div "Audience to search Anyone Anyone automation Anyone automation New Keyword to lo…" at bounding box center [682, 341] width 1198 height 528
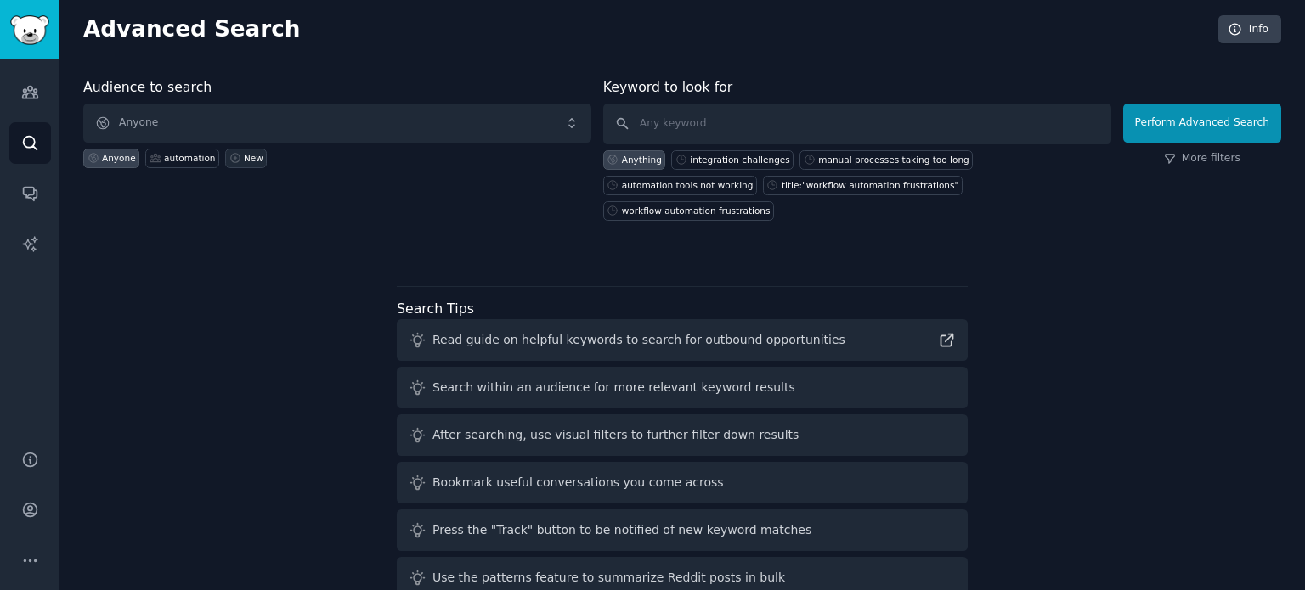
click at [229, 161] on icon at bounding box center [235, 158] width 12 height 12
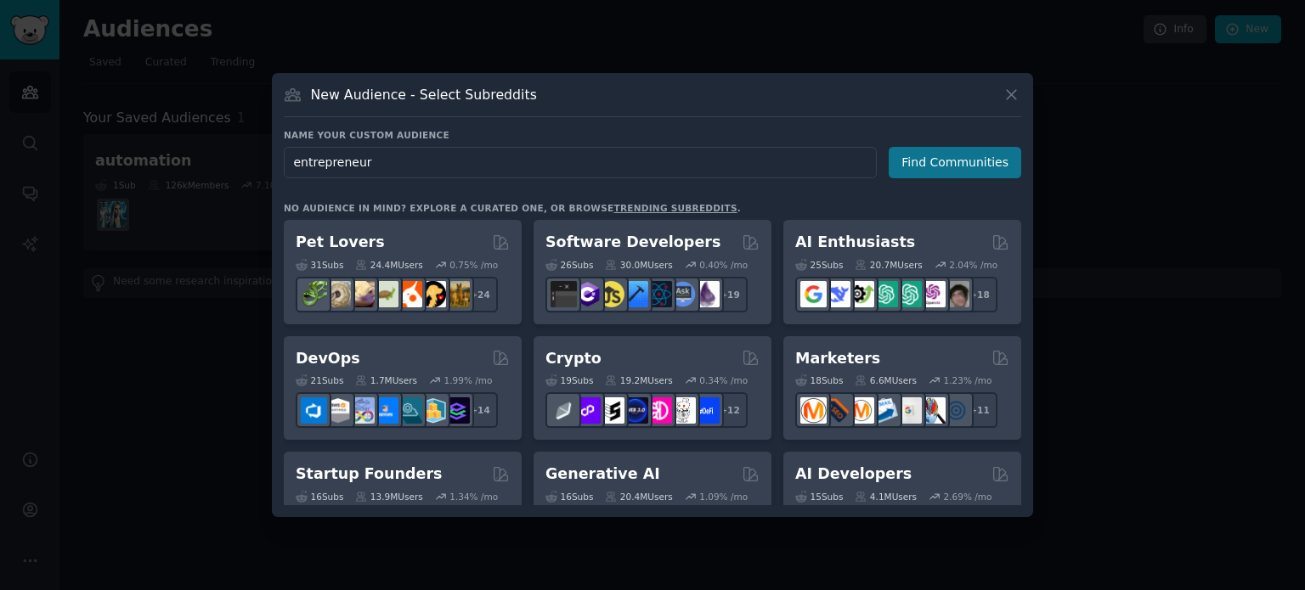
type input "entrepreneur"
click at [921, 166] on button "Find Communities" at bounding box center [955, 162] width 133 height 31
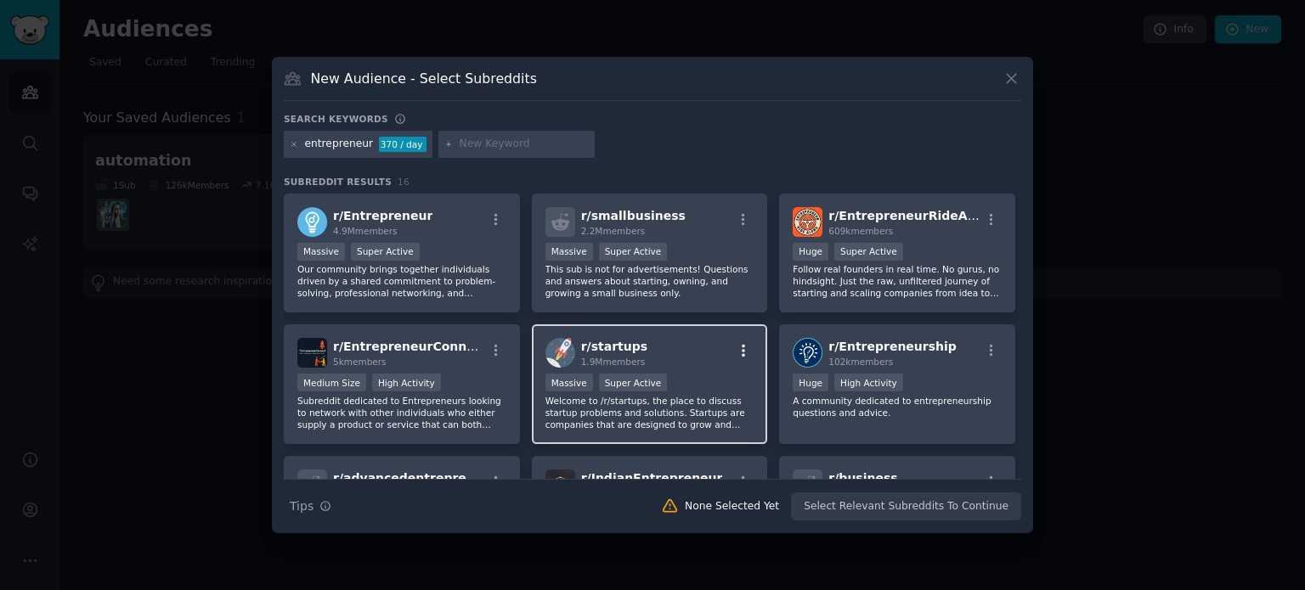
click at [737, 348] on icon "button" at bounding box center [743, 350] width 15 height 15
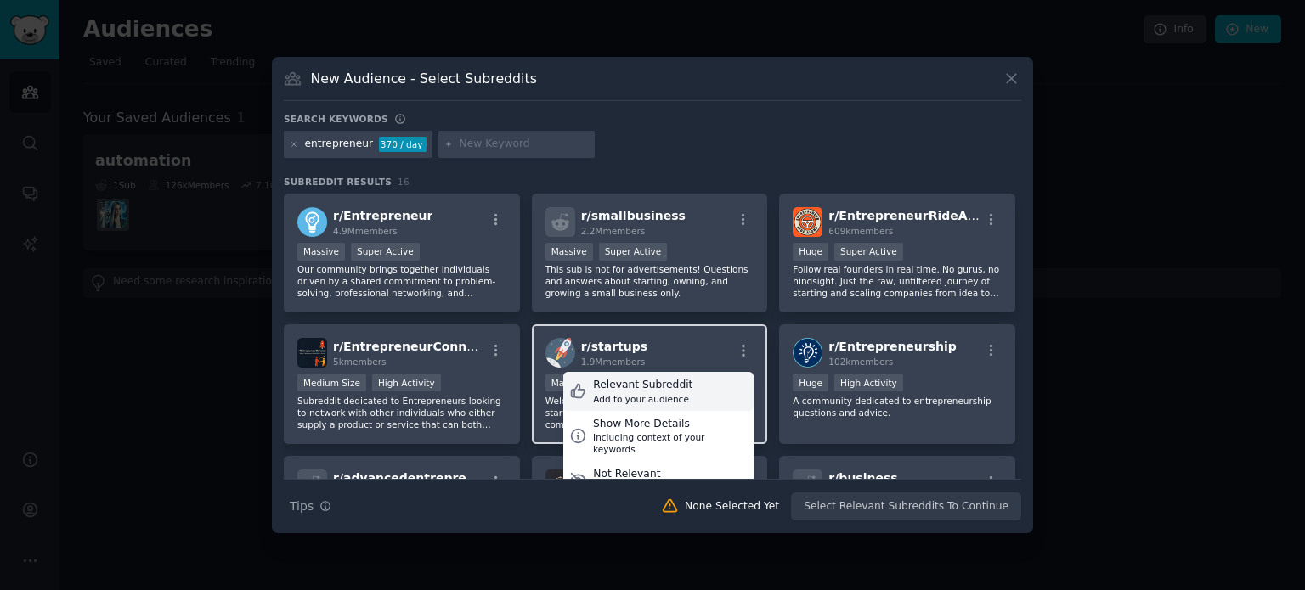
click at [666, 383] on div "Relevant Subreddit" at bounding box center [642, 385] width 99 height 15
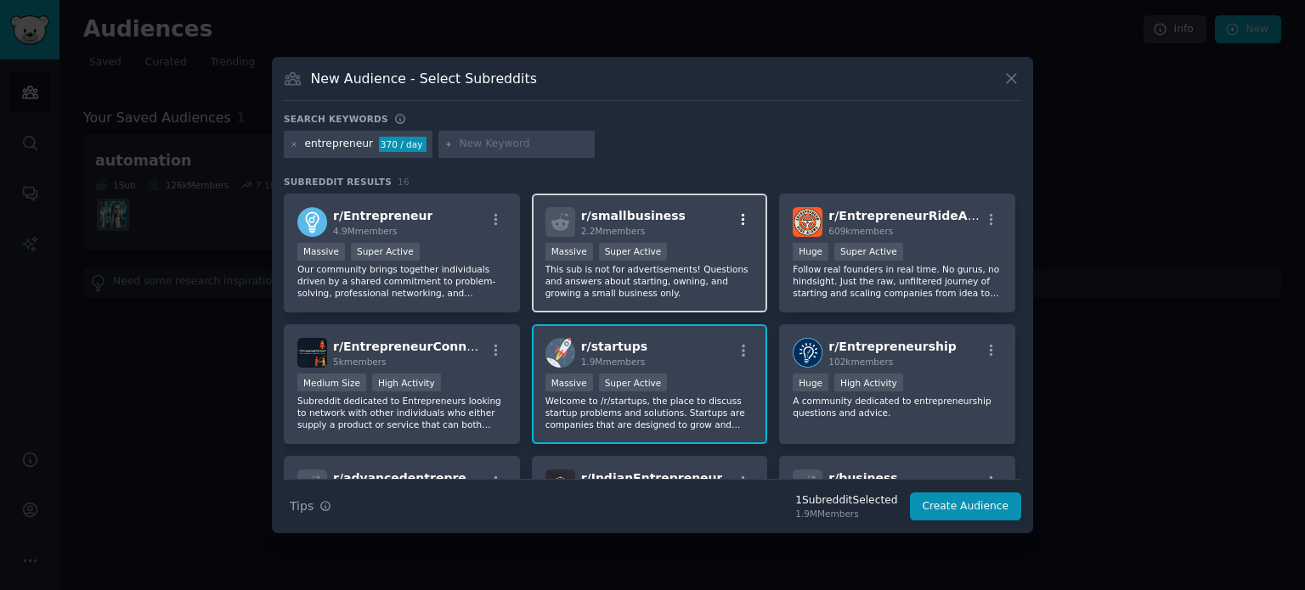
click at [737, 217] on icon "button" at bounding box center [743, 219] width 15 height 15
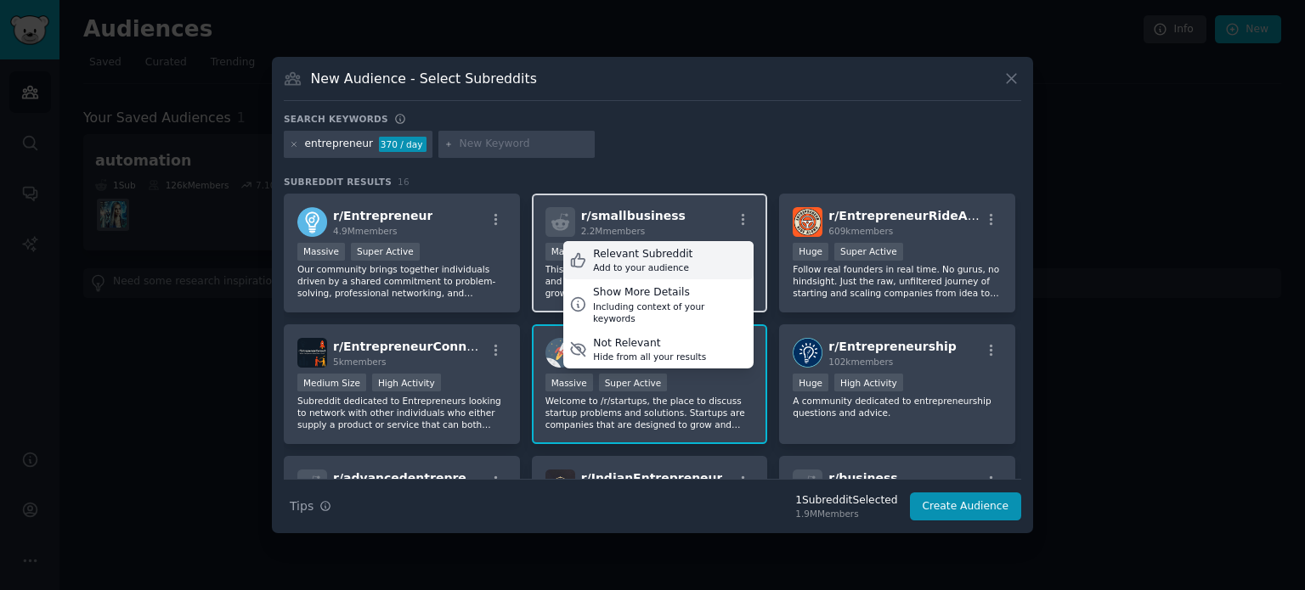
click at [699, 255] on div "Relevant Subreddit Add to your audience" at bounding box center [658, 260] width 190 height 39
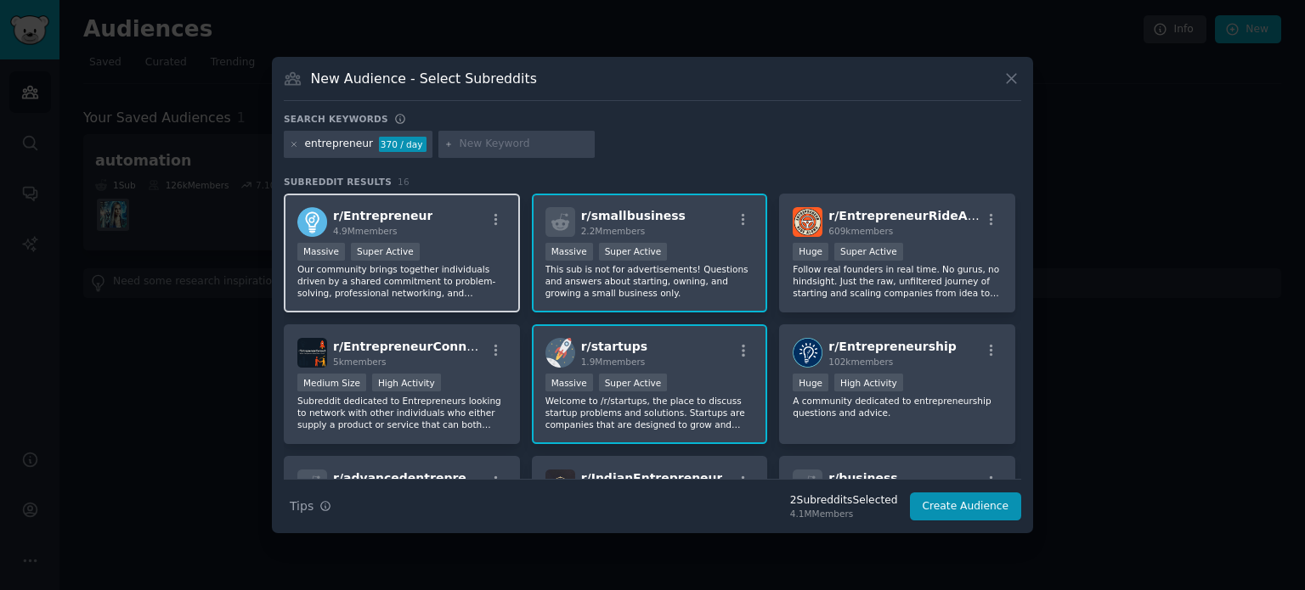
click at [464, 220] on div "r/ Entrepreneur 4.9M members" at bounding box center [401, 222] width 209 height 30
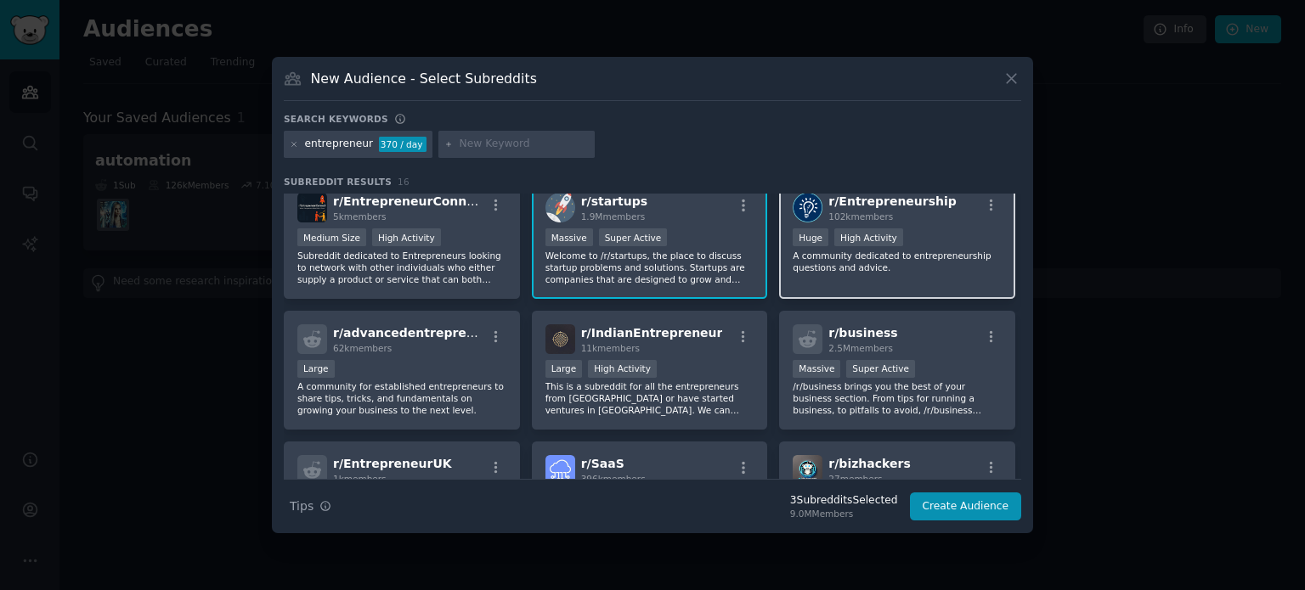
scroll to position [143, 0]
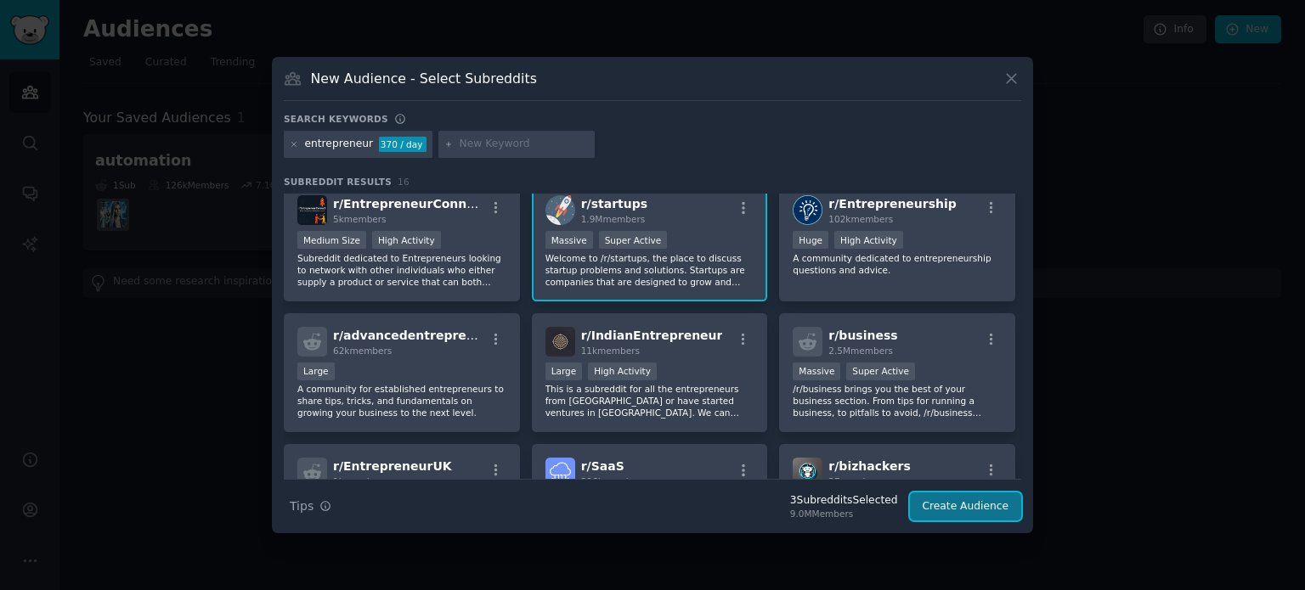
click at [963, 513] on button "Create Audience" at bounding box center [966, 507] width 112 height 29
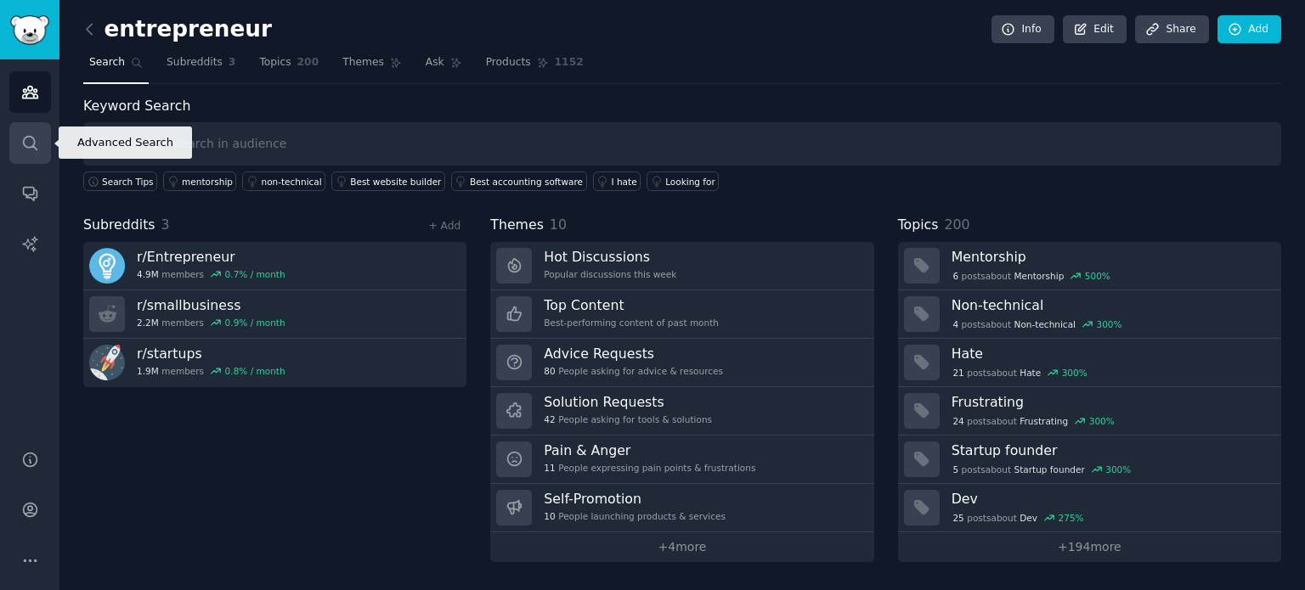
click at [32, 148] on icon "Sidebar" at bounding box center [30, 143] width 18 height 18
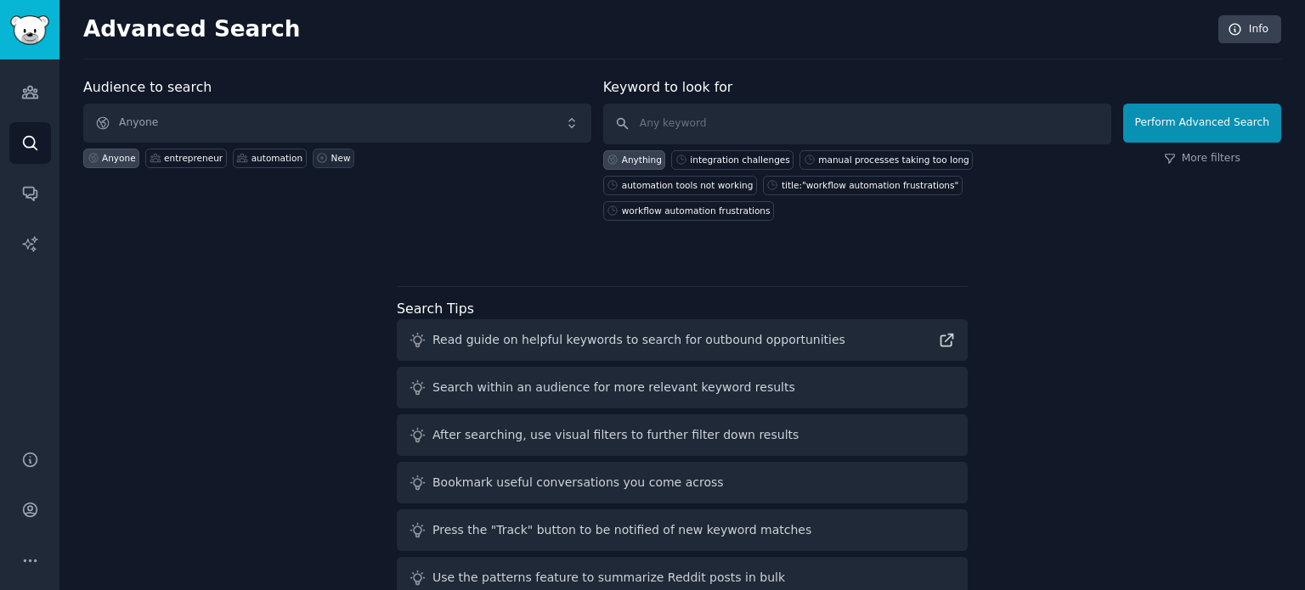
click at [331, 161] on div "New" at bounding box center [341, 158] width 20 height 12
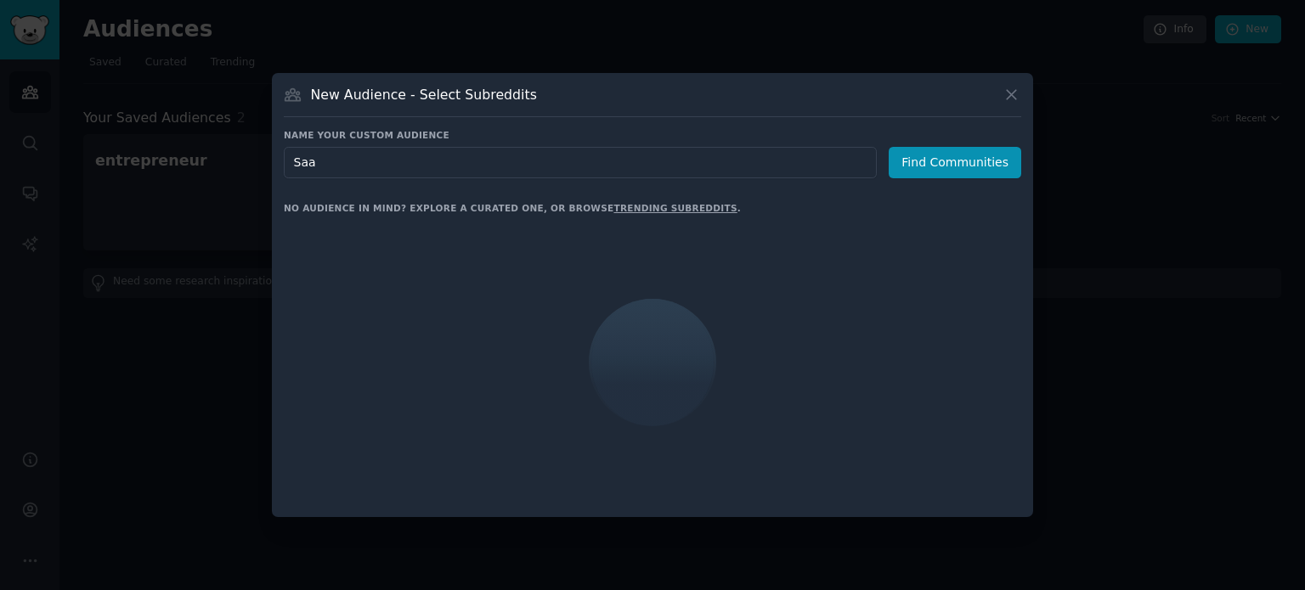
type input "Saas"
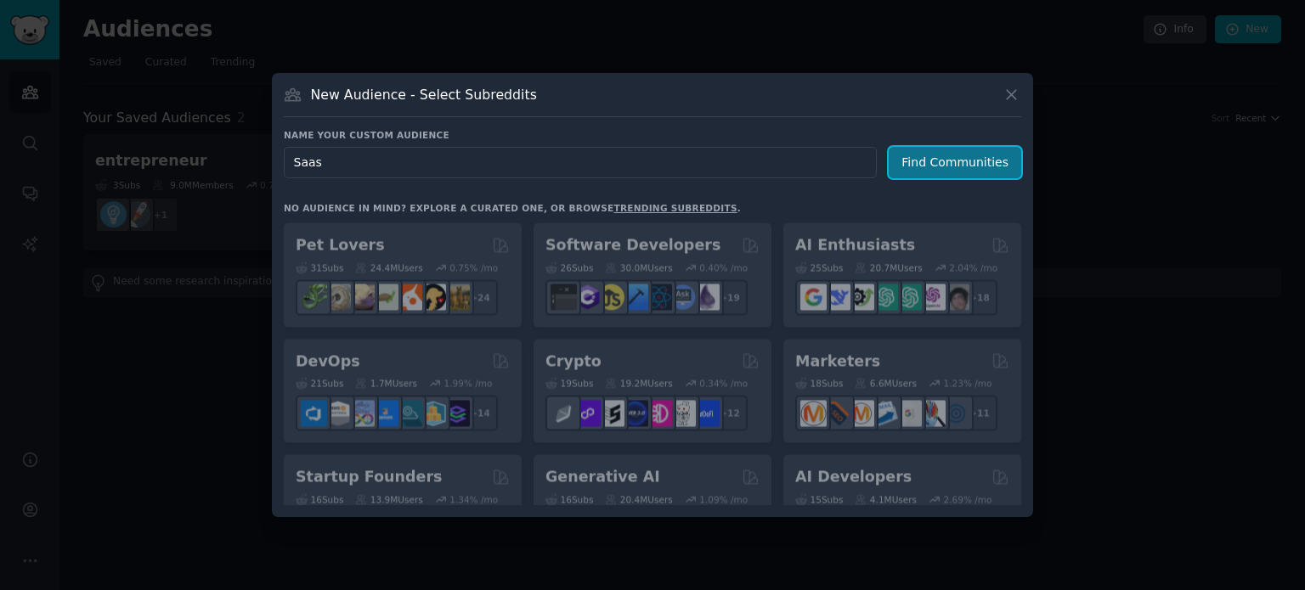
click at [948, 176] on button "Find Communities" at bounding box center [955, 162] width 133 height 31
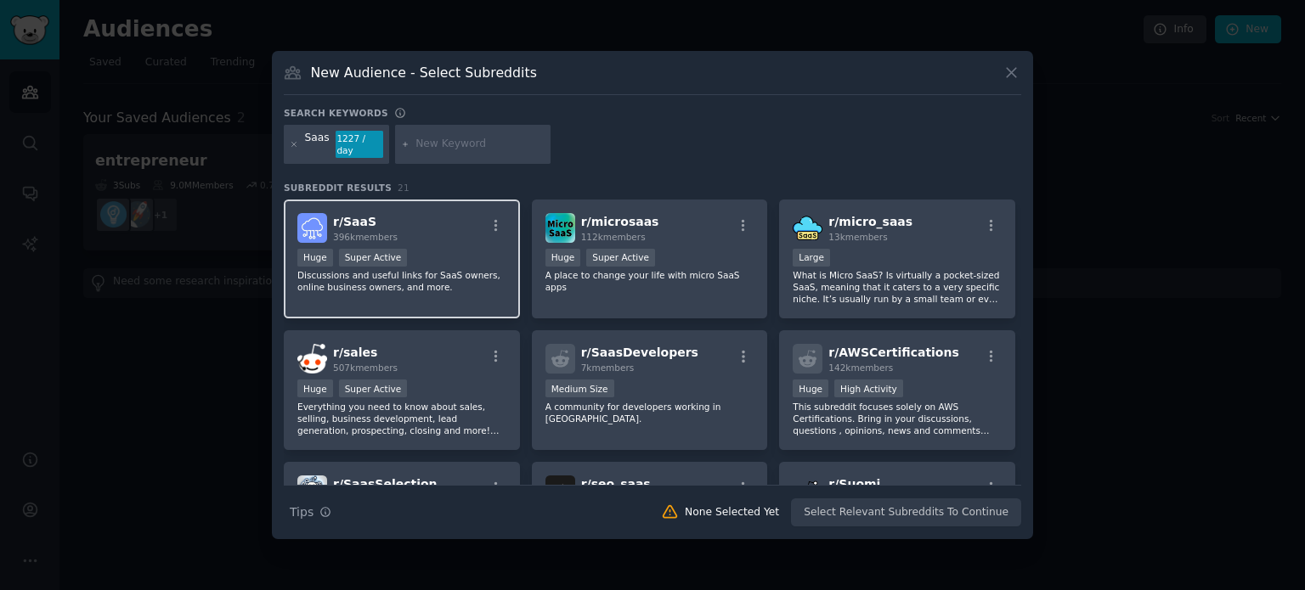
click at [478, 235] on div "r/ SaaS 396k members" at bounding box center [401, 228] width 209 height 30
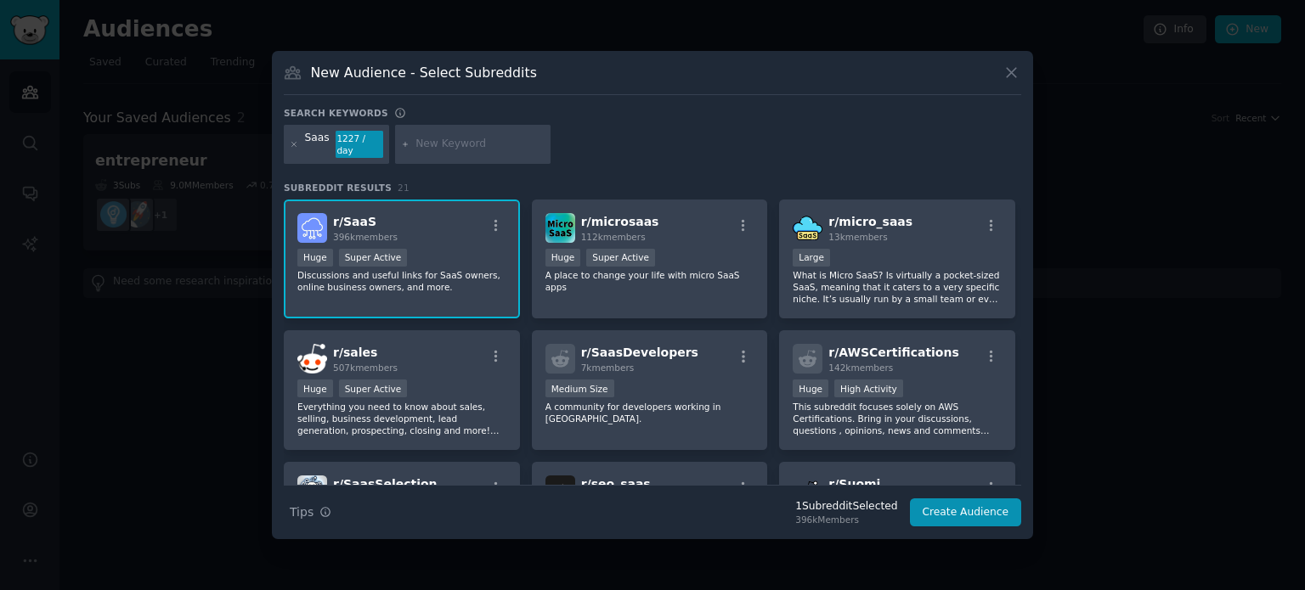
click at [430, 144] on input "text" at bounding box center [479, 144] width 129 height 15
type input "asktechnology"
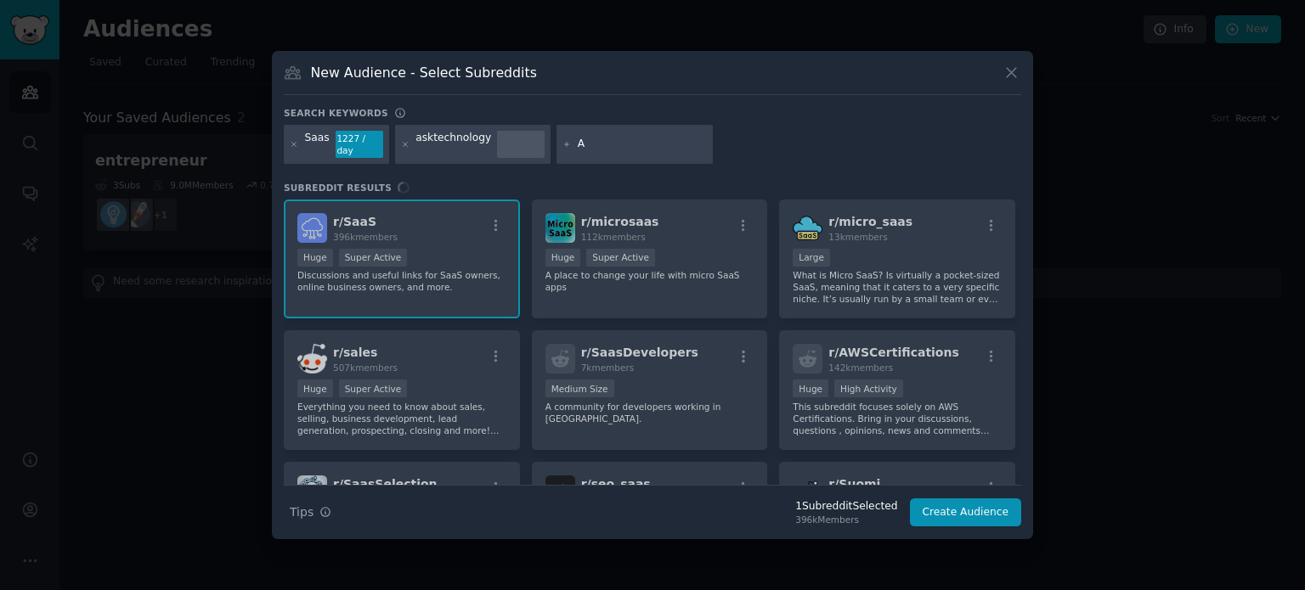
type input "AI"
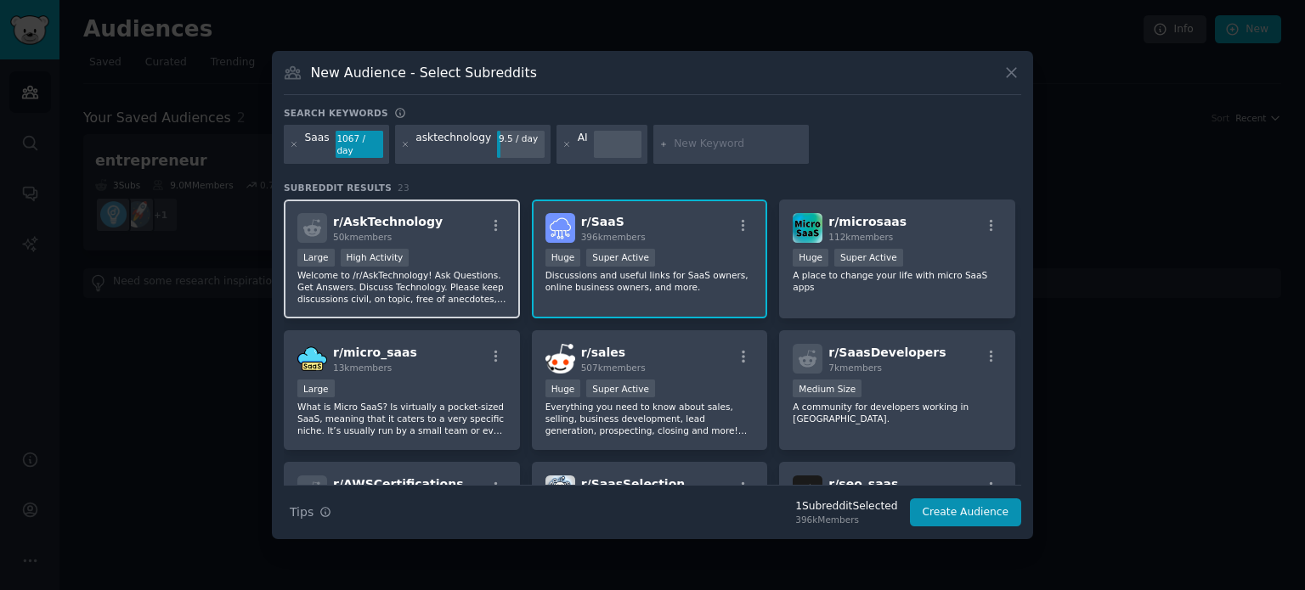
click at [469, 222] on div "r/ AskTechnology 50k members" at bounding box center [401, 228] width 209 height 30
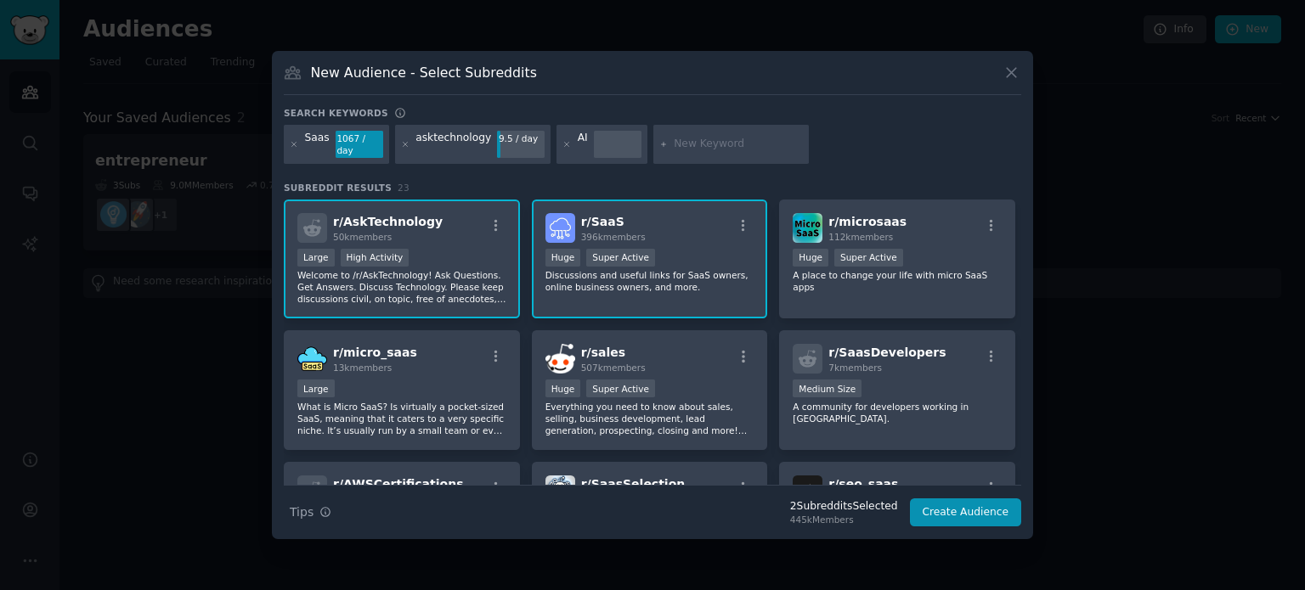
scroll to position [41, 0]
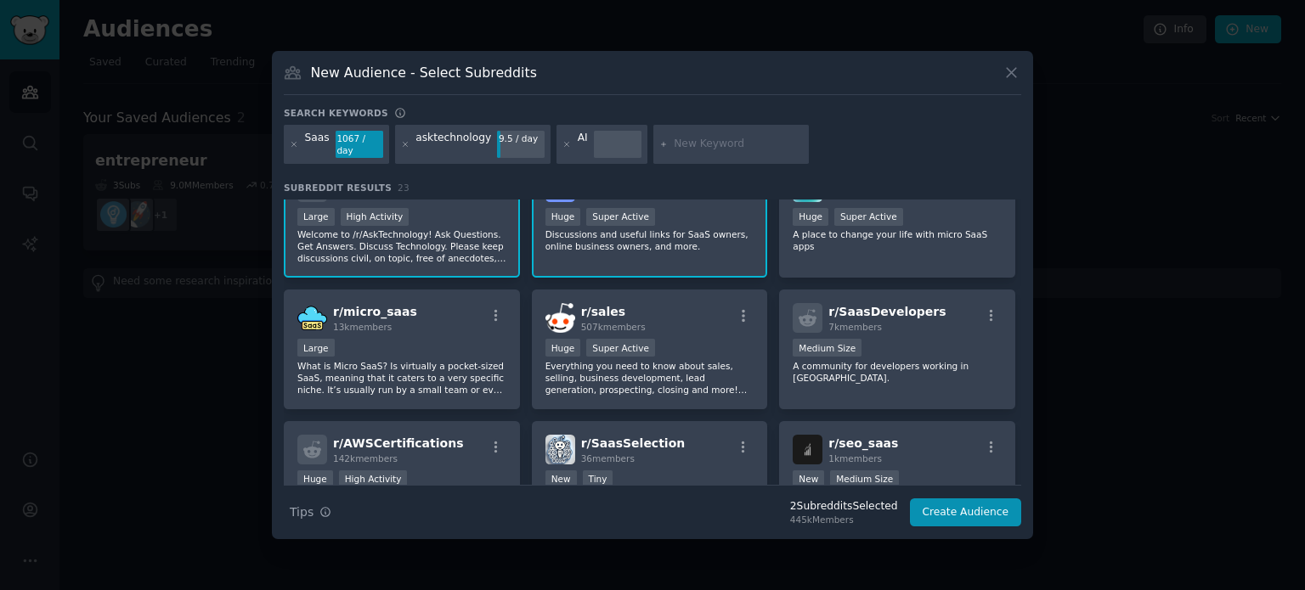
click at [594, 143] on div at bounding box center [618, 144] width 48 height 27
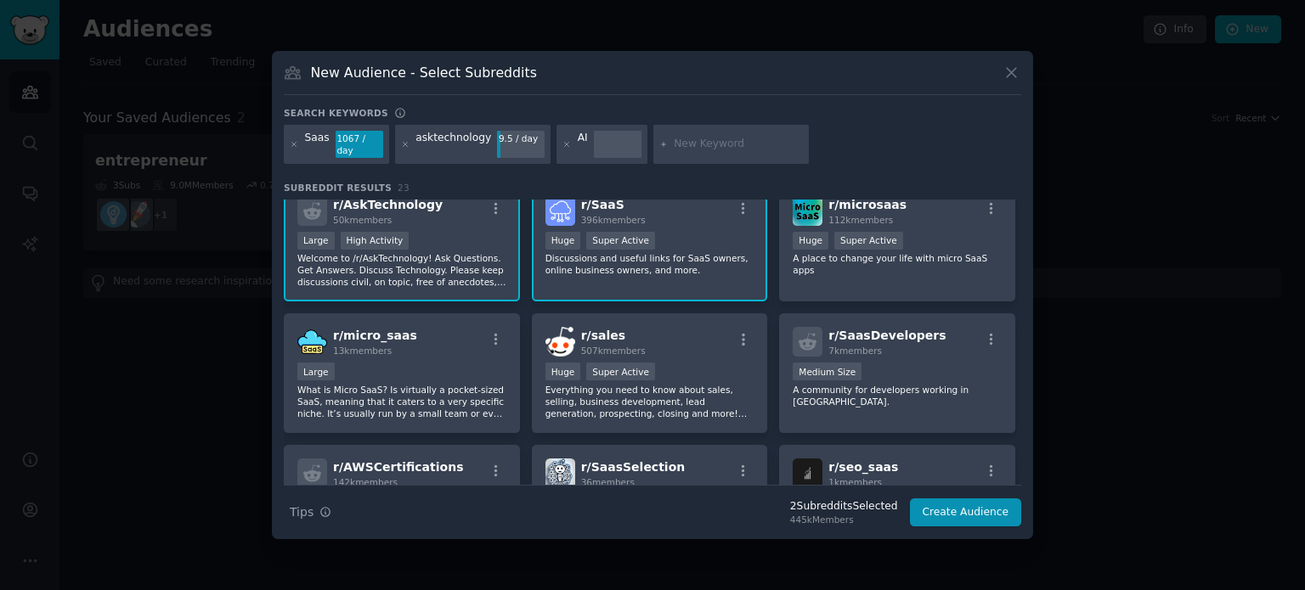
scroll to position [0, 0]
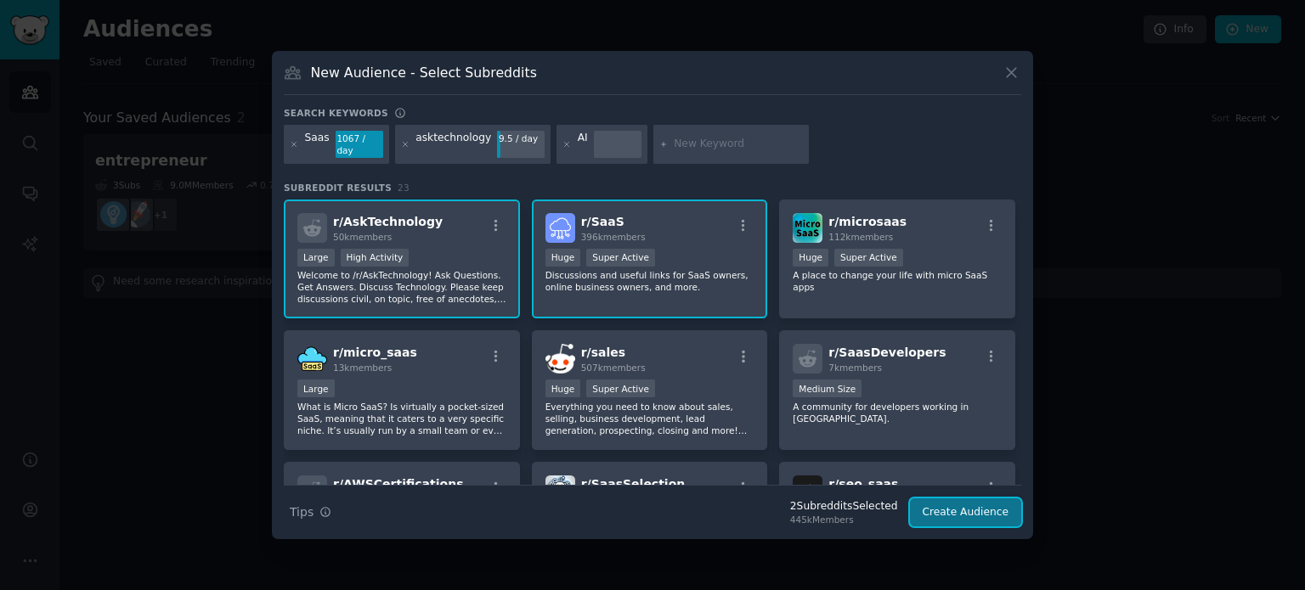
click at [967, 514] on button "Create Audience" at bounding box center [966, 513] width 112 height 29
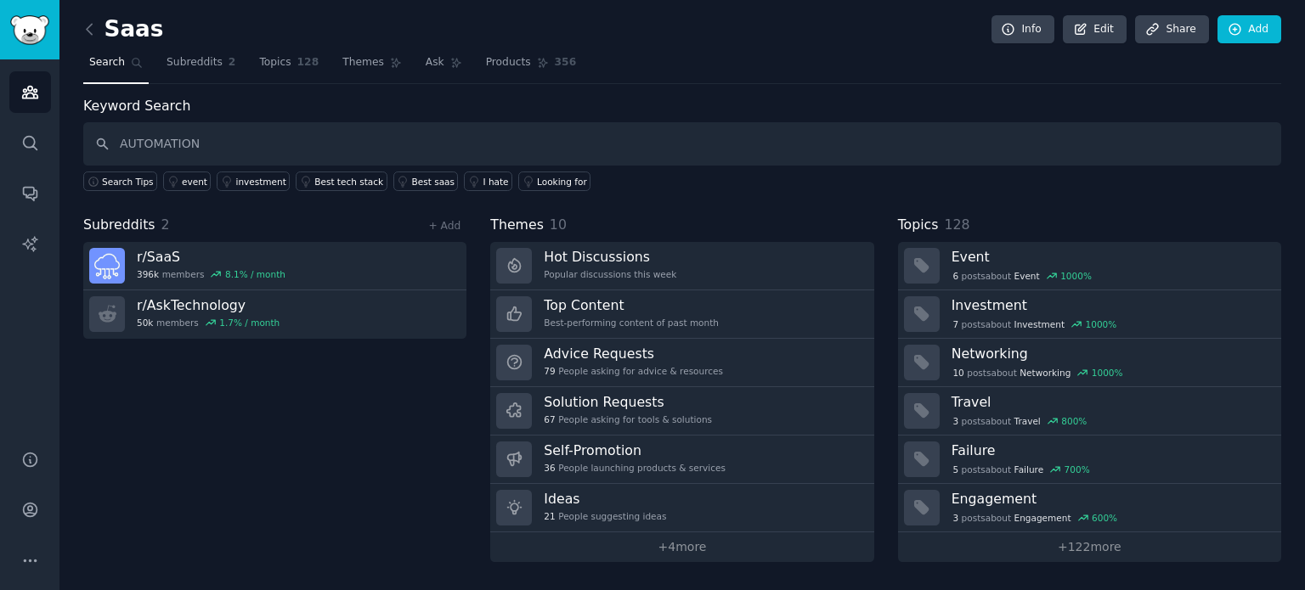
type input "AUTOMATION"
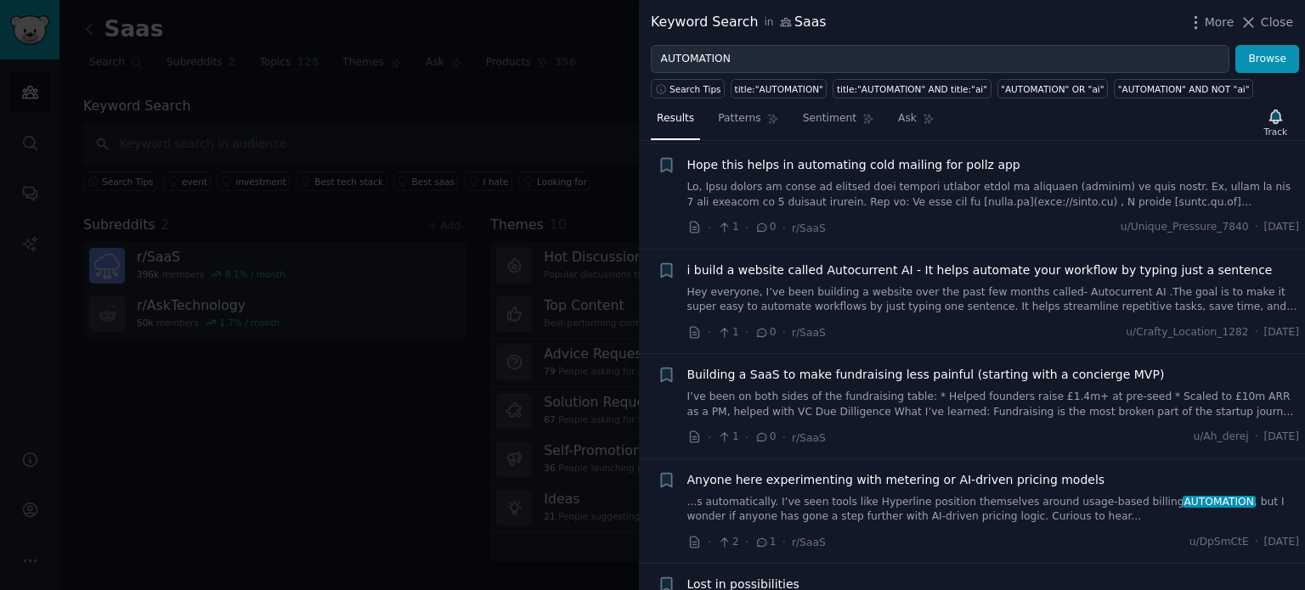
scroll to position [339, 0]
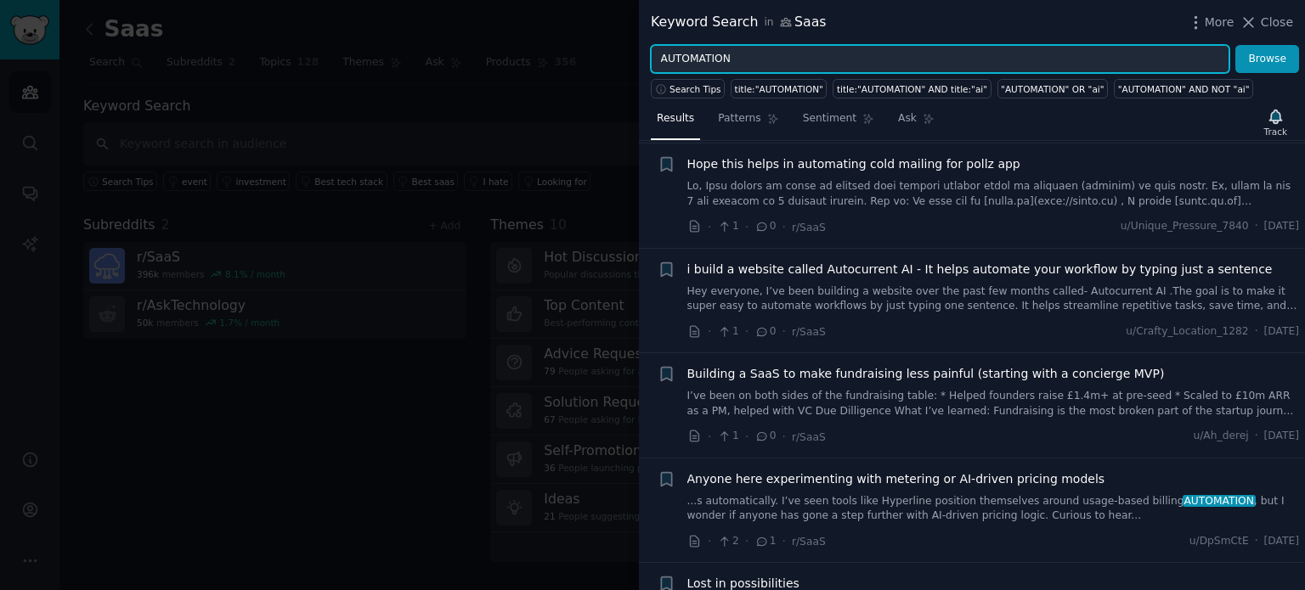
click at [813, 57] on input "AUTOMATION" at bounding box center [940, 59] width 579 height 29
click at [1235, 45] on button "Browse" at bounding box center [1267, 59] width 64 height 29
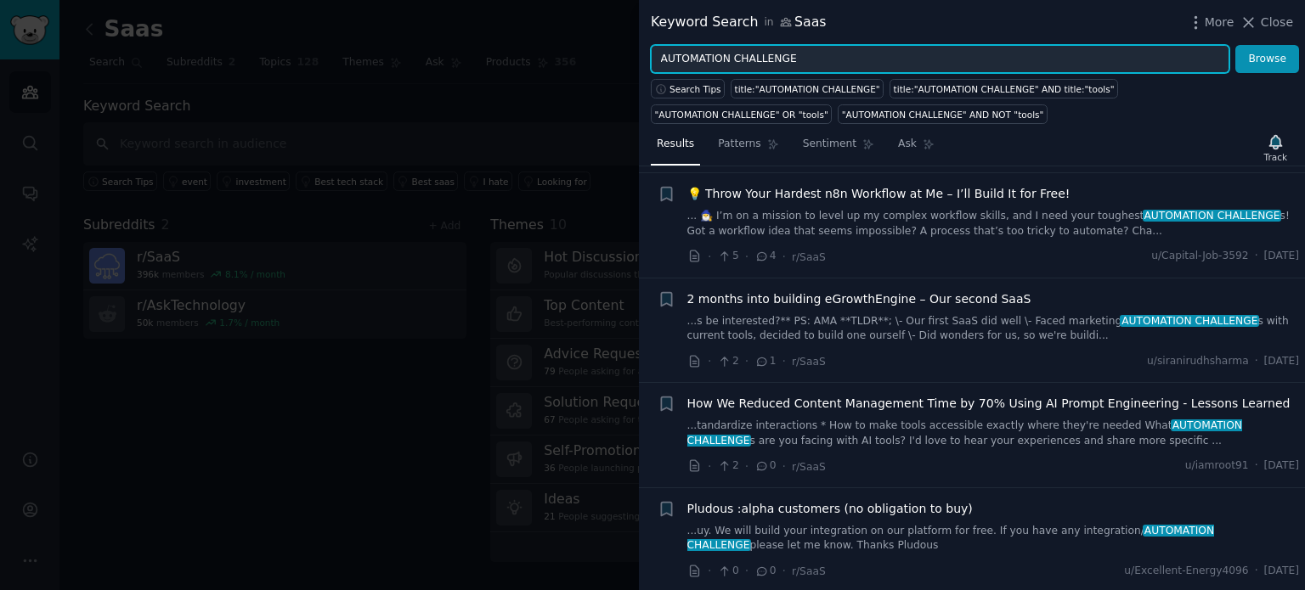
scroll to position [0, 0]
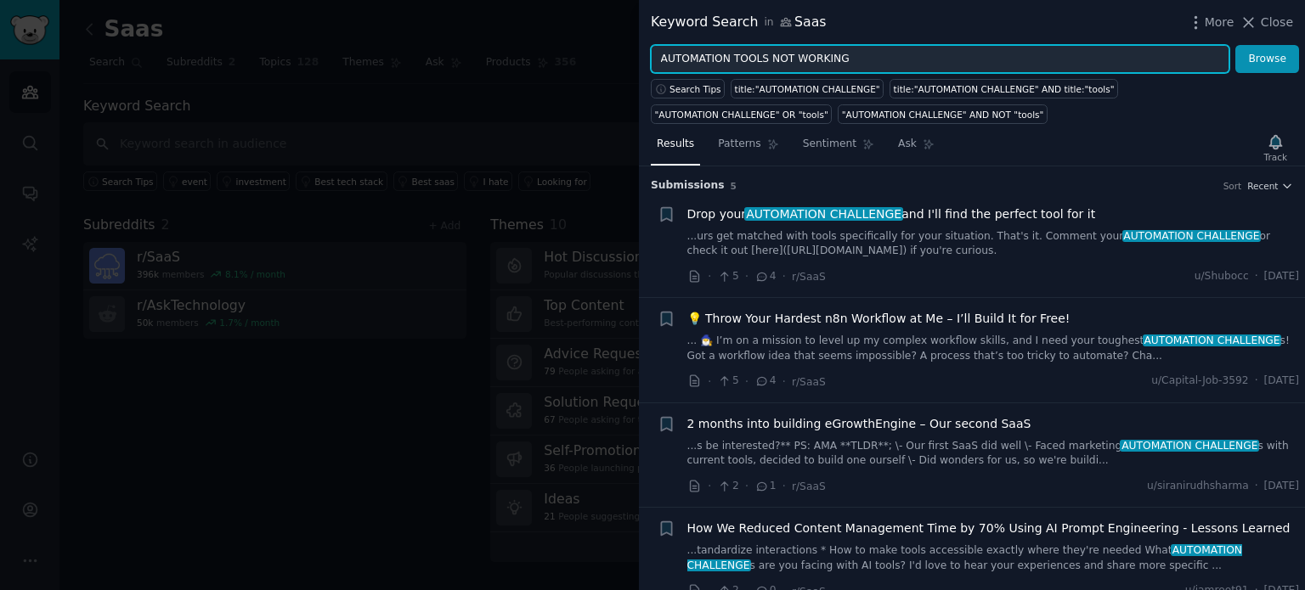
type input "AUTOMATION TOOLS NOT WORKING"
click at [1235, 45] on button "Browse" at bounding box center [1267, 59] width 64 height 29
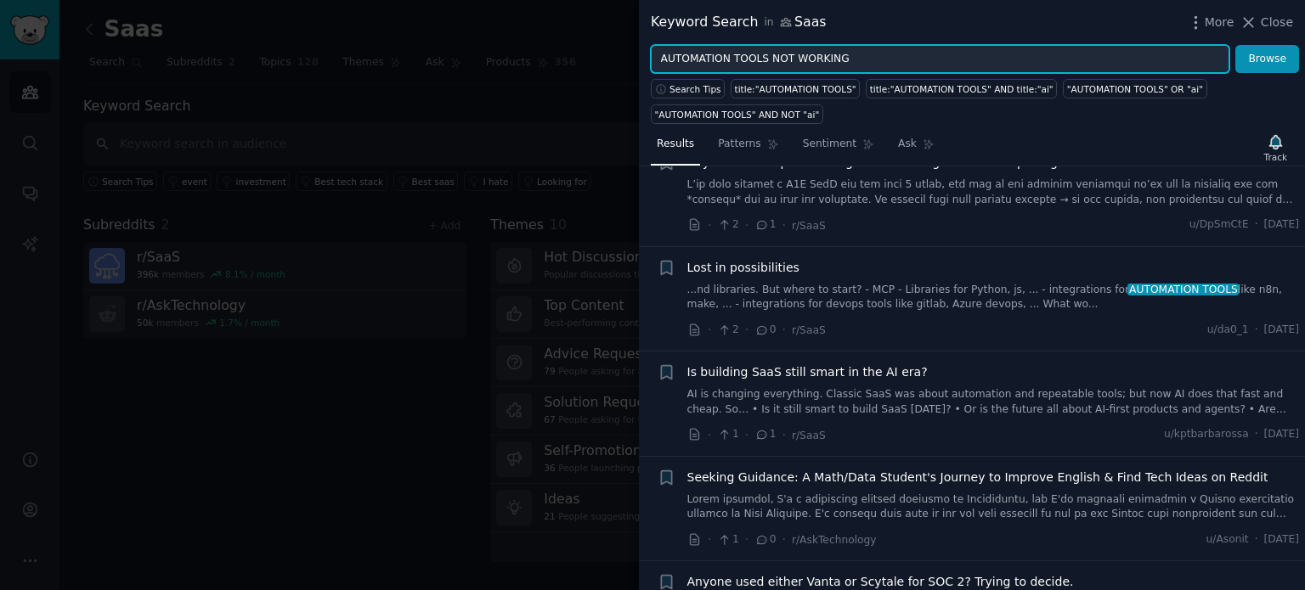
scroll to position [158, 0]
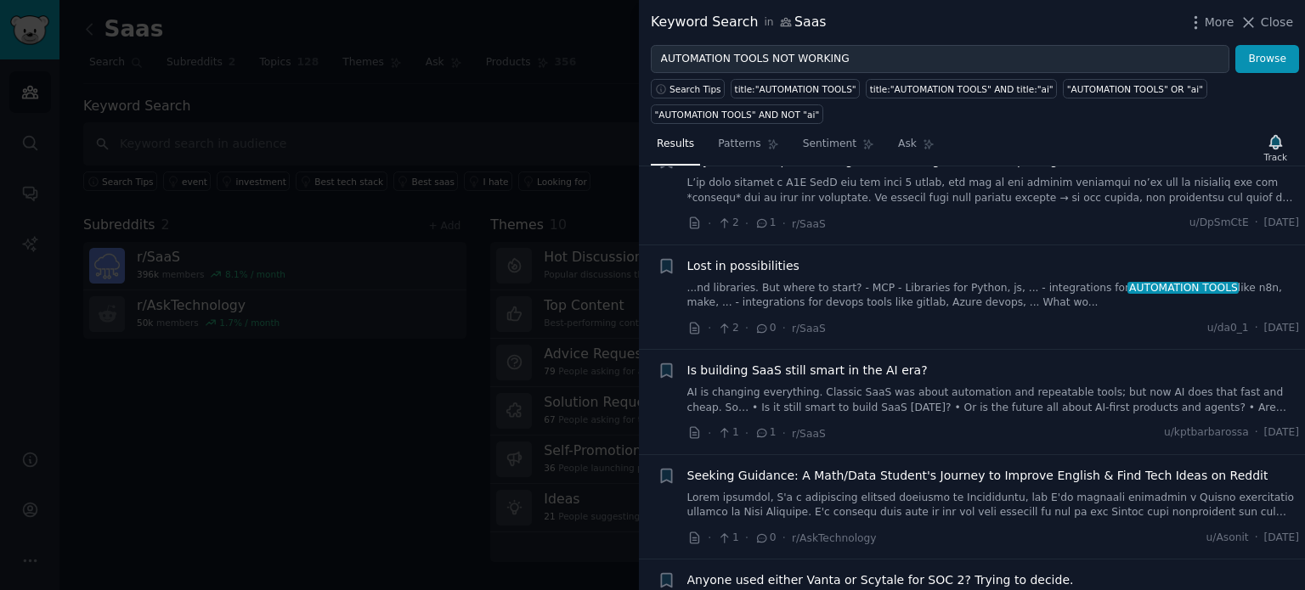
click at [382, 384] on div at bounding box center [652, 295] width 1305 height 590
click at [1251, 15] on icon at bounding box center [1249, 23] width 18 height 18
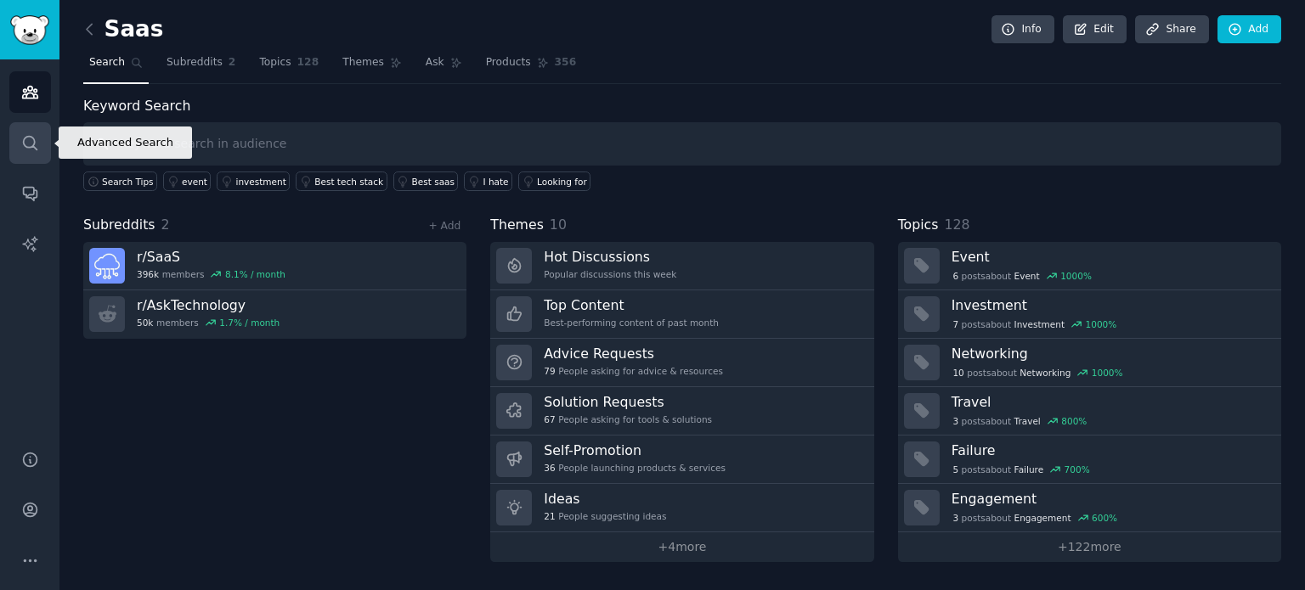
click at [14, 135] on link "Search" at bounding box center [30, 143] width 42 height 42
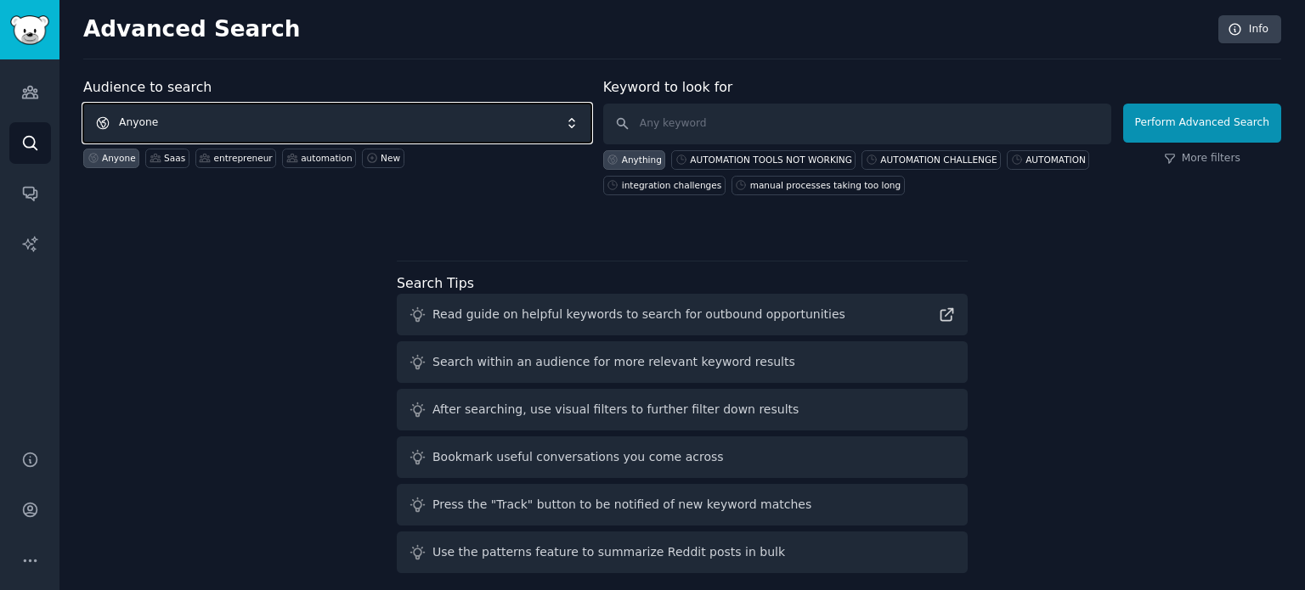
click at [301, 119] on span "Anyone" at bounding box center [337, 123] width 508 height 39
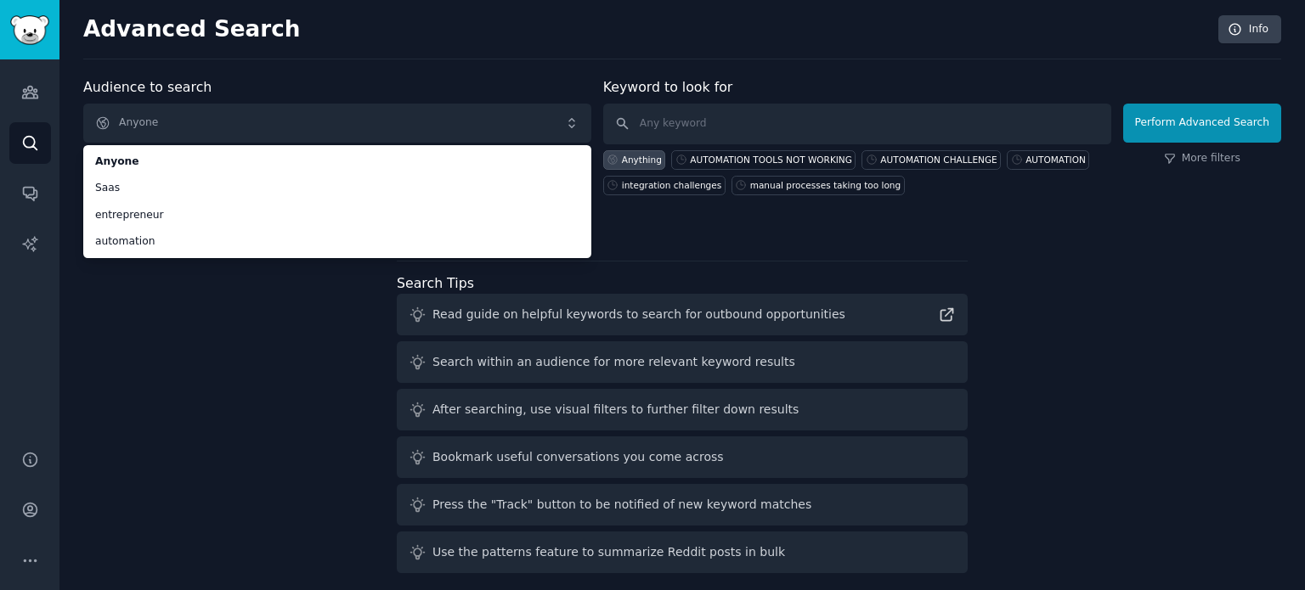
click at [170, 274] on div "Audience to search Anyone Anyone Saas entrepreneur automation Anyone Saas entre…" at bounding box center [682, 328] width 1198 height 503
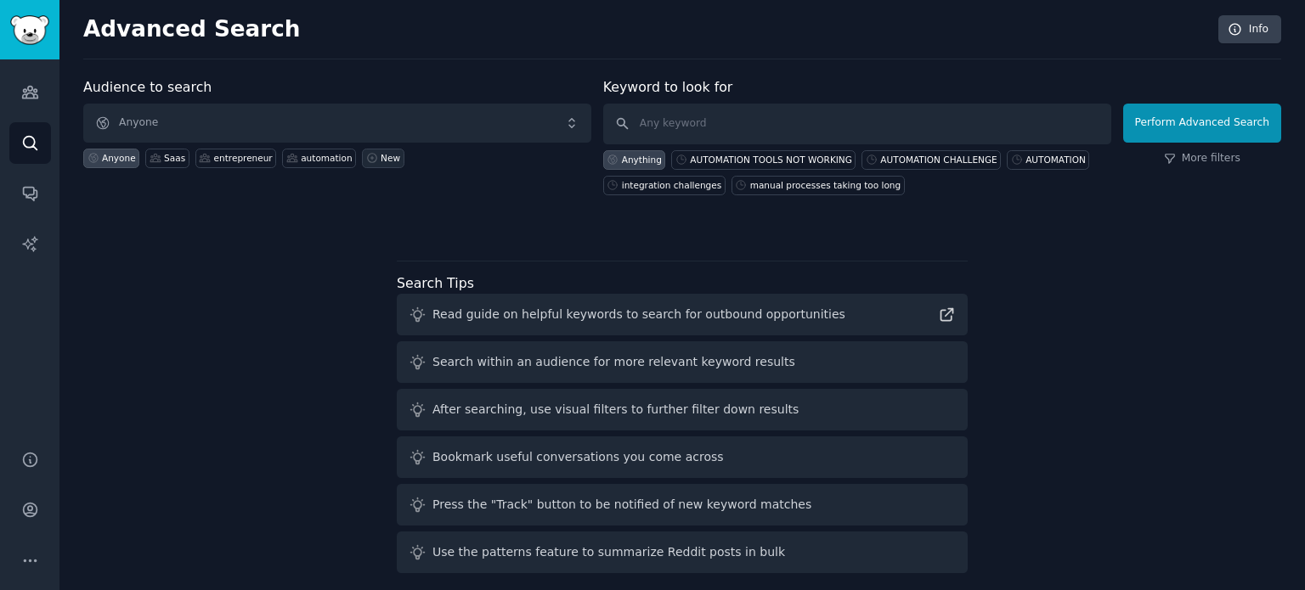
click at [381, 155] on div "New" at bounding box center [391, 158] width 20 height 12
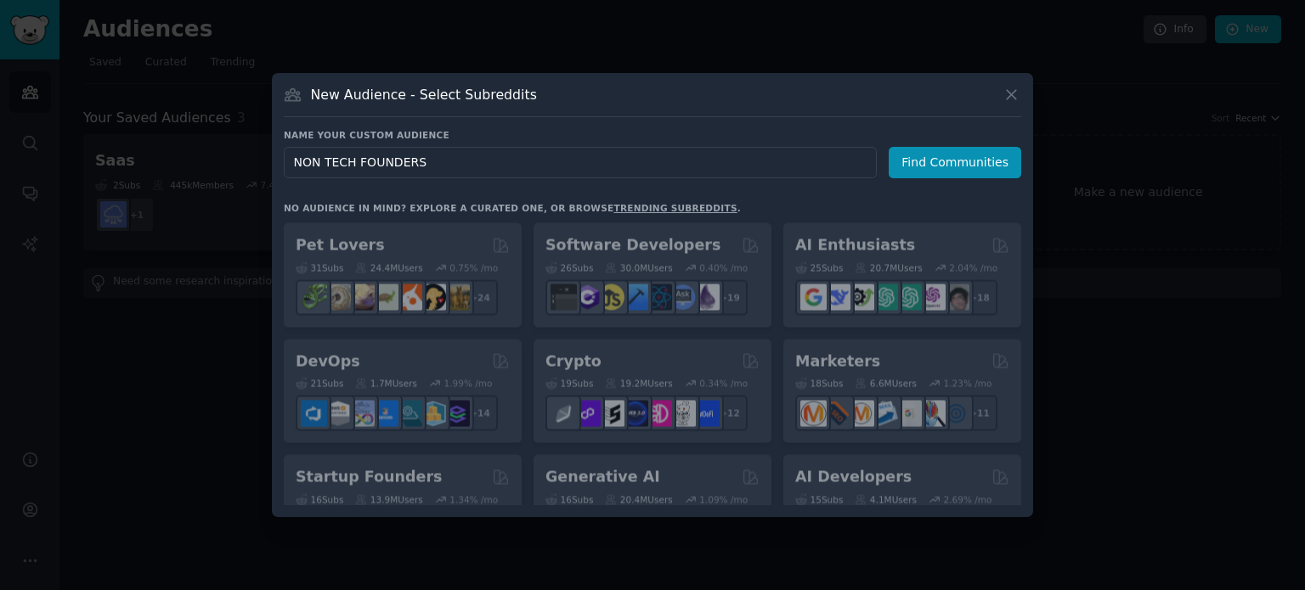
click button "Find Communities" at bounding box center [955, 162] width 133 height 31
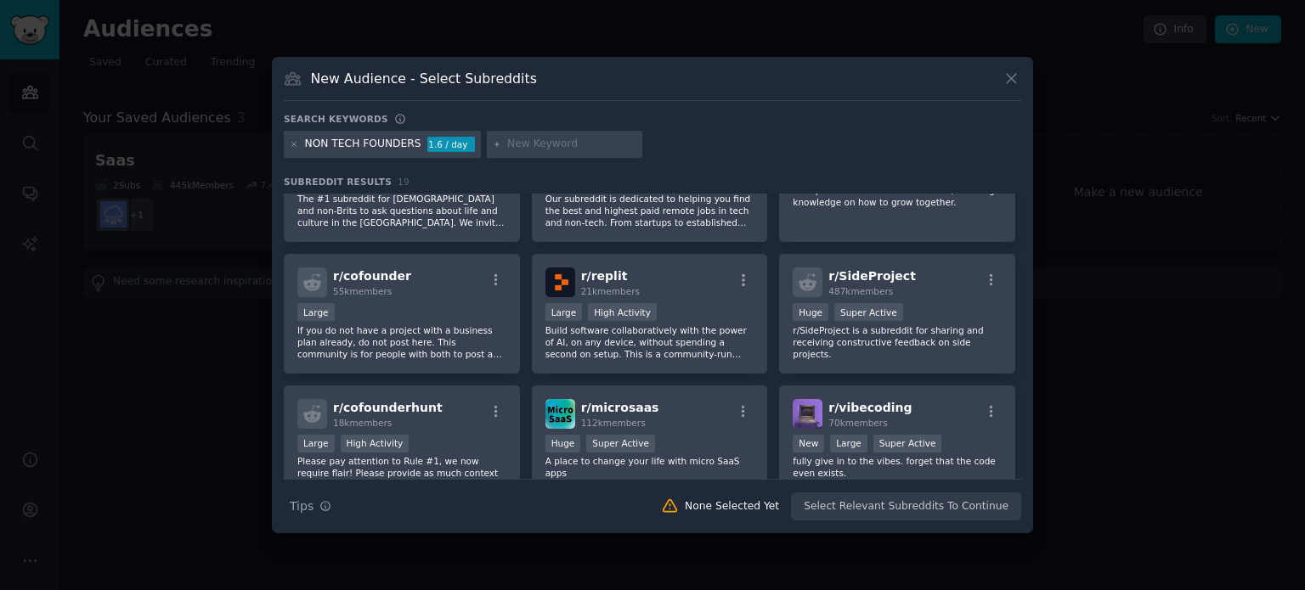
scroll to position [335, 0]
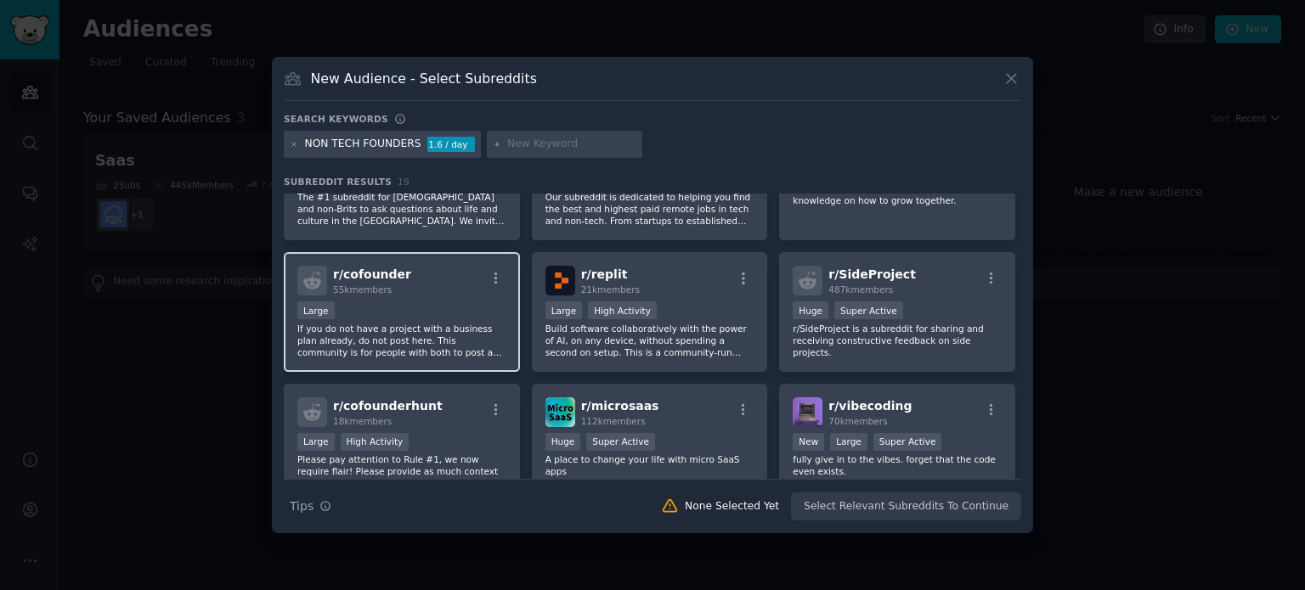
click at [380, 349] on p "If you do not have a project with a business plan already, do not post here. Th…" at bounding box center [401, 341] width 209 height 36
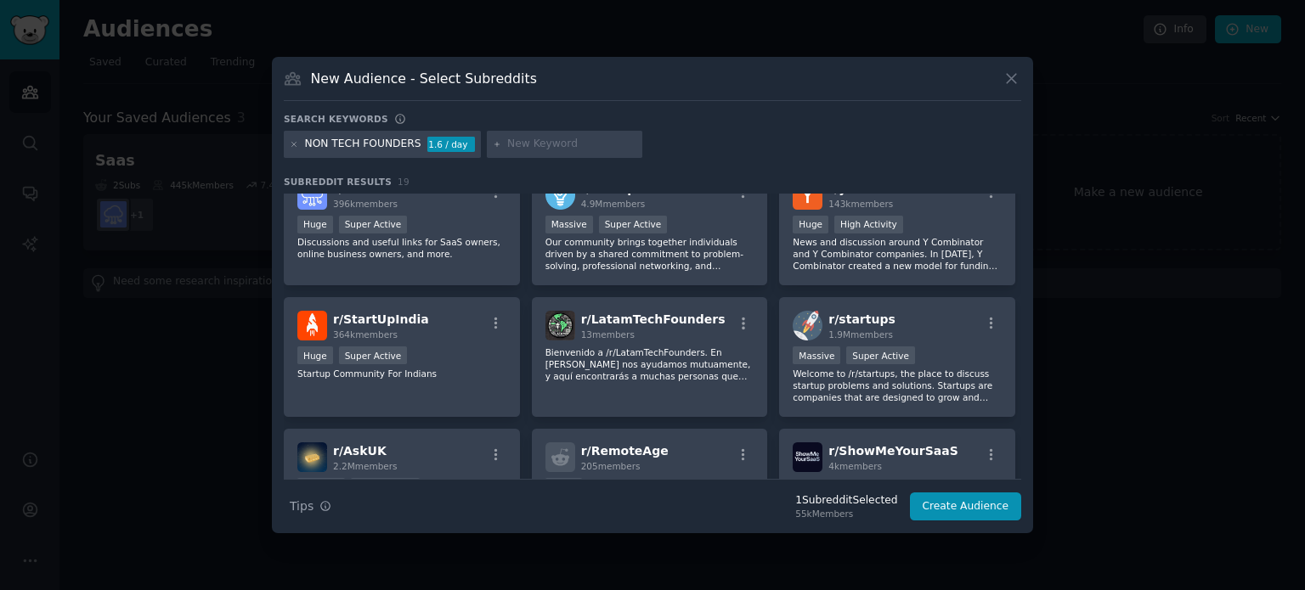
scroll to position [0, 0]
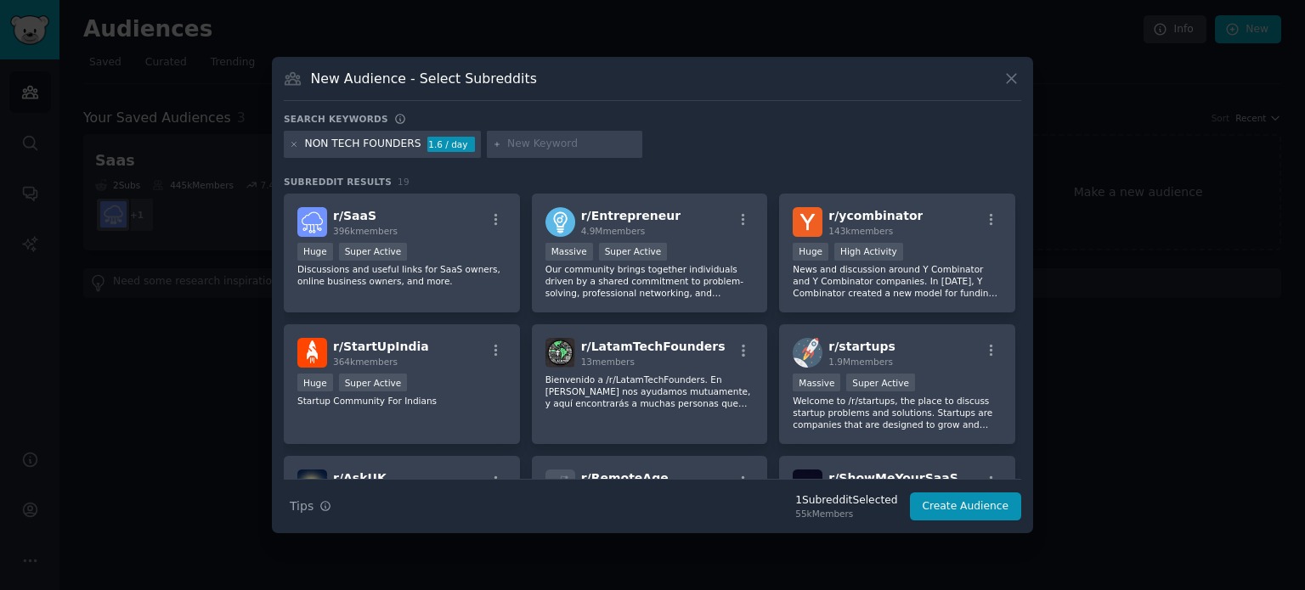
click at [507, 144] on input "text" at bounding box center [571, 144] width 129 height 15
type input "N8N"
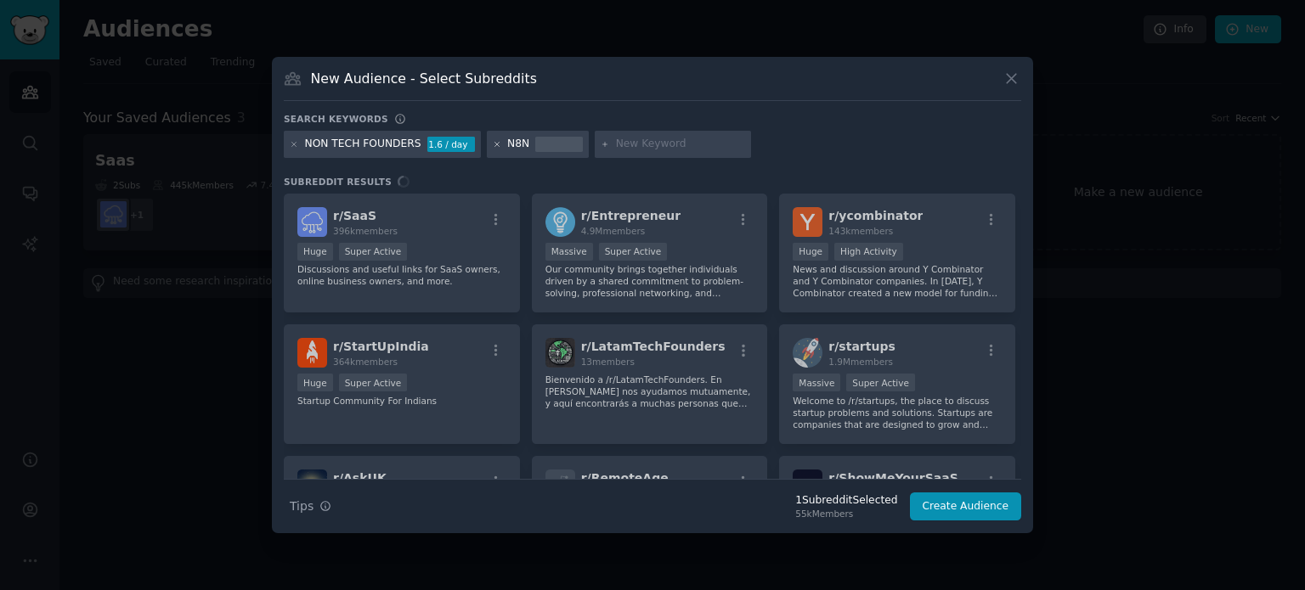
click at [493, 145] on icon at bounding box center [497, 144] width 9 height 9
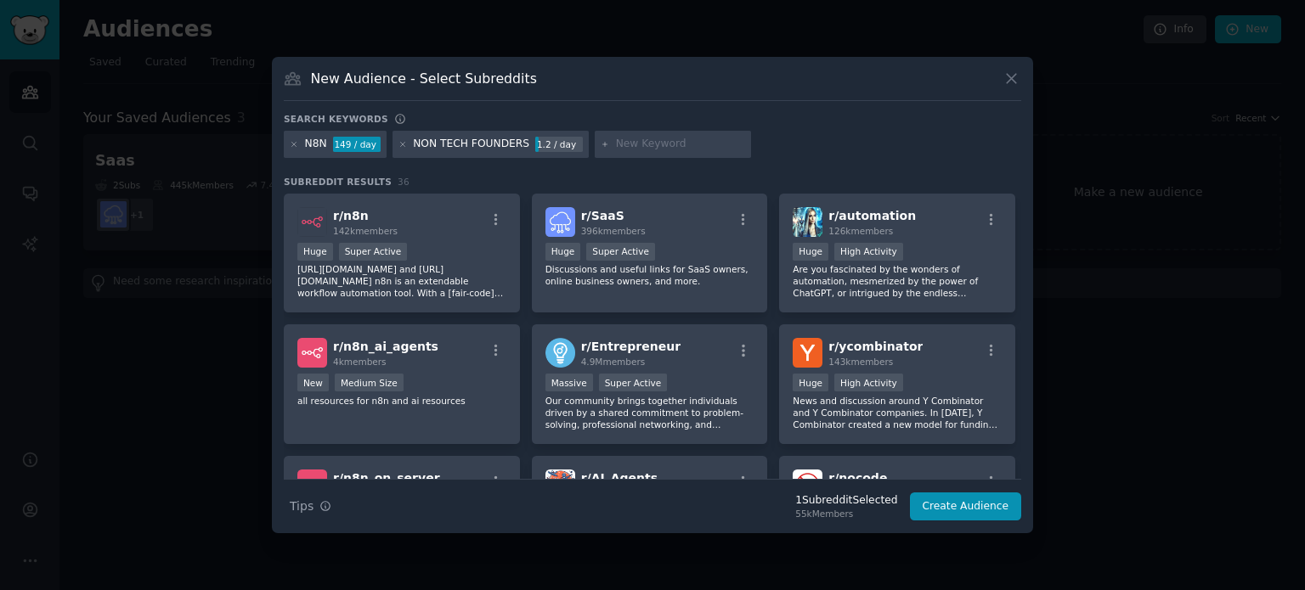
click at [483, 138] on div "NON TECH FOUNDERS" at bounding box center [471, 144] width 116 height 15
